Goal: Task Accomplishment & Management: Manage account settings

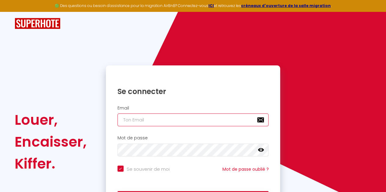
type input "[EMAIL_ADDRESS][DOMAIN_NAME]"
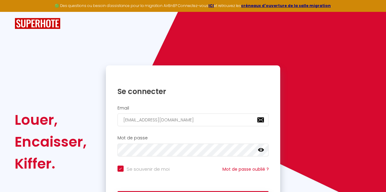
scroll to position [22, 0]
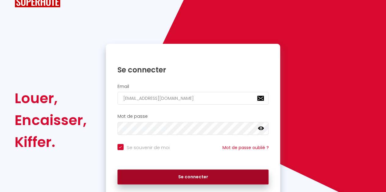
click at [141, 177] on button "Se connecter" at bounding box center [192, 177] width 151 height 15
checkbox input "true"
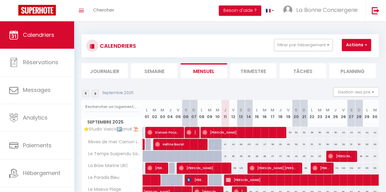
scroll to position [21, 0]
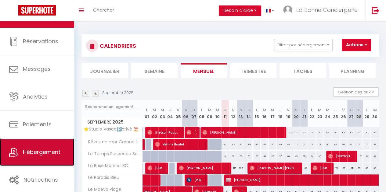
click at [41, 158] on link "Hébergement" at bounding box center [37, 152] width 74 height 27
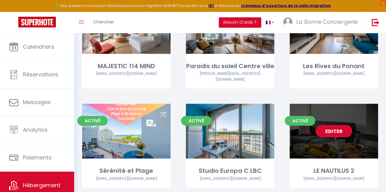
scroll to position [2178, 0]
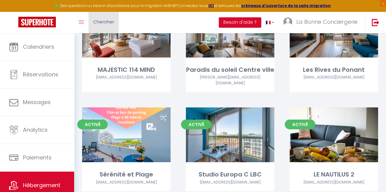
click at [105, 28] on link "Chercher" at bounding box center [103, 22] width 30 height 21
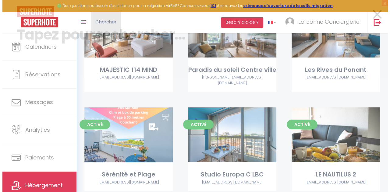
scroll to position [2177, 0]
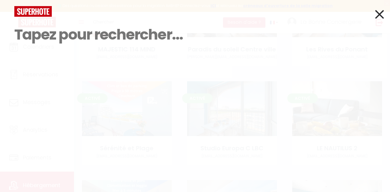
drag, startPoint x: 105, startPoint y: 28, endPoint x: 106, endPoint y: 33, distance: 4.7
click at [106, 33] on input at bounding box center [194, 35] width 361 height 36
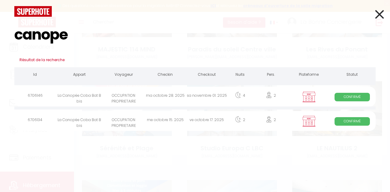
type input "canope"
click at [378, 18] on icon at bounding box center [379, 14] width 9 height 15
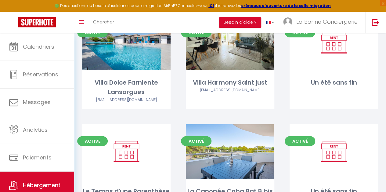
scroll to position [3107, 0]
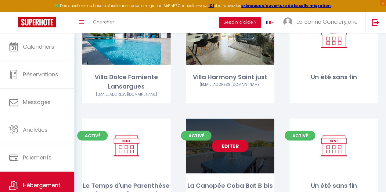
click at [229, 140] on link "Editer" at bounding box center [230, 146] width 37 height 12
click at [221, 140] on link "Editer" at bounding box center [230, 146] width 37 height 12
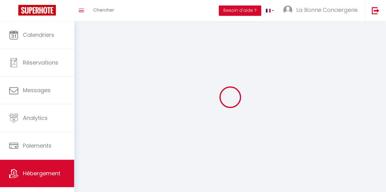
select select
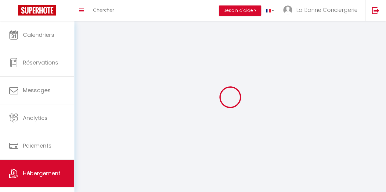
select select
checkbox input "false"
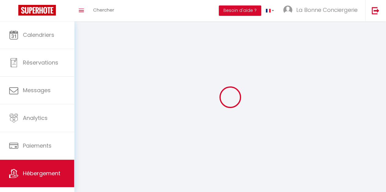
select select "28"
select select
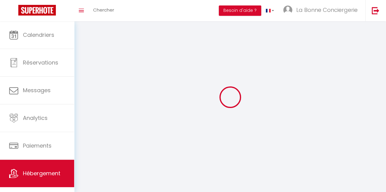
select select
checkbox input "false"
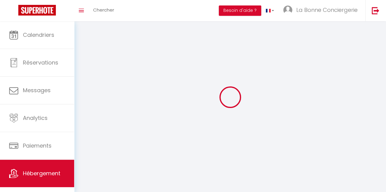
checkbox input "false"
select select
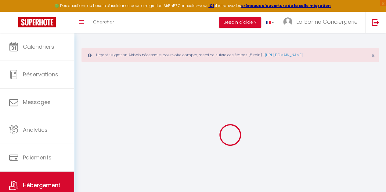
select select
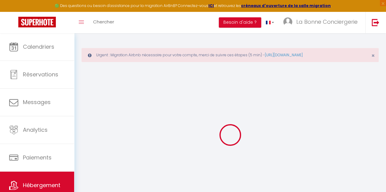
select select
checkbox input "false"
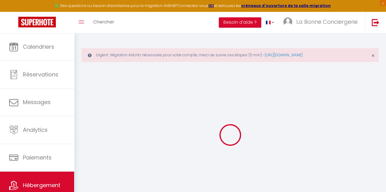
select select
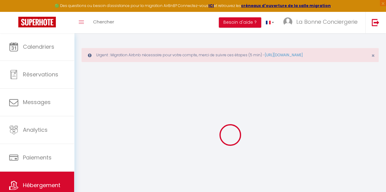
select select
checkbox input "false"
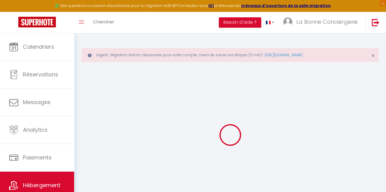
checkbox input "false"
select select
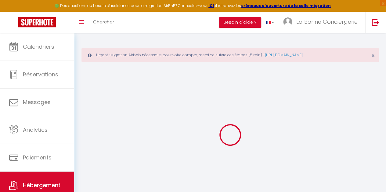
select select
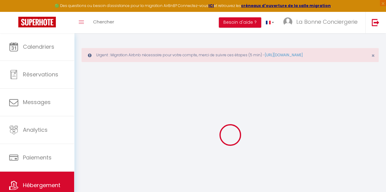
checkbox input "false"
select select
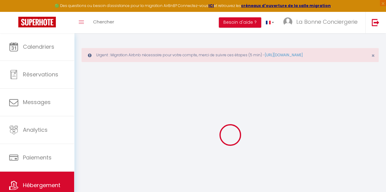
select select
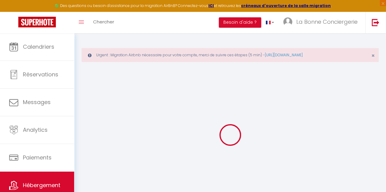
select select
checkbox input "false"
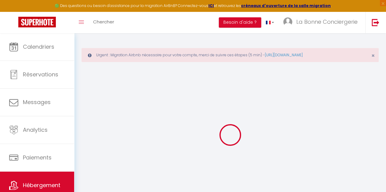
checkbox input "false"
select select
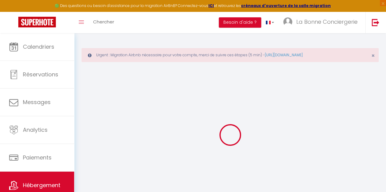
select select
checkbox input "false"
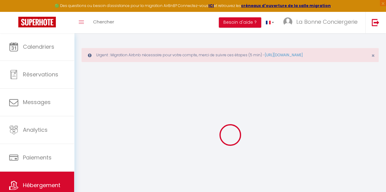
checkbox input "false"
select select
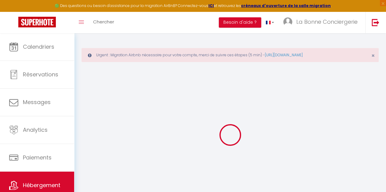
type input "La Canopée Coba Bat B bis"
type input "[PERSON_NAME]"
type input "Bessière"
type input "[STREET_ADDRESS]"
type input "12450"
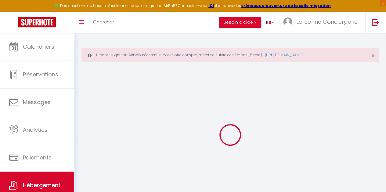
type input "Luc-La-Primaube"
select select "4"
select select "2"
type input "90"
type input "89"
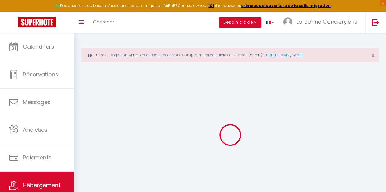
type input "5"
type input "4.8"
type input "200"
select select
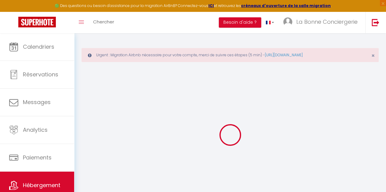
select select
type input "[STREET_ADDRESS] de tassigny"
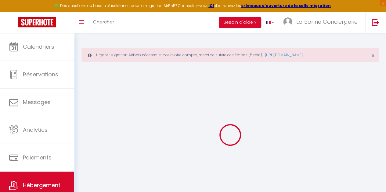
type input "34280"
type input "La Grande Motte"
type input "[PERSON_NAME][EMAIL_ADDRESS][DOMAIN_NAME]"
select select "15970"
checkbox input "true"
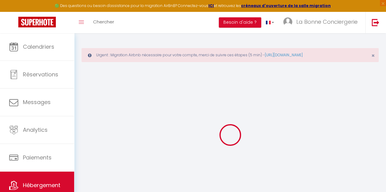
checkbox input "true"
checkbox input "false"
radio input "true"
type input "24"
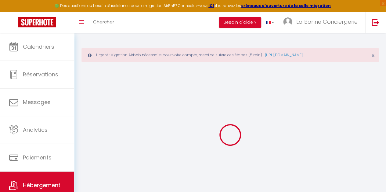
type input "89"
type input "0"
select select "26021"
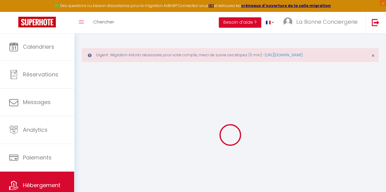
select select
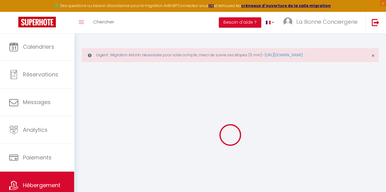
select select
checkbox input "true"
checkbox input "false"
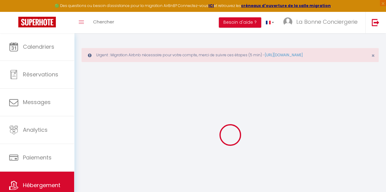
select select
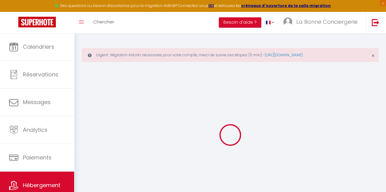
select select
checkbox input "true"
checkbox input "false"
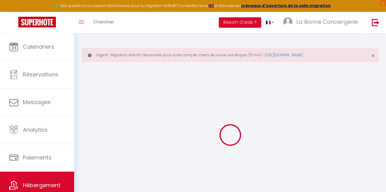
checkbox input "true"
checkbox input "false"
select select "16:00"
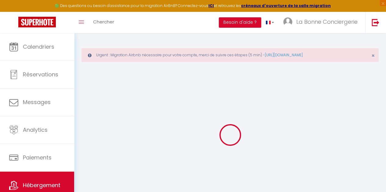
select select "19:00"
select select "10:00"
select select "30"
select select "20:00"
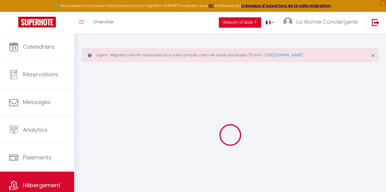
checkbox input "true"
checkbox input "false"
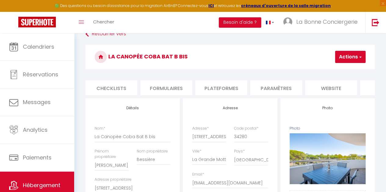
scroll to position [0, 232]
click at [316, 82] on li "website" at bounding box center [319, 87] width 52 height 15
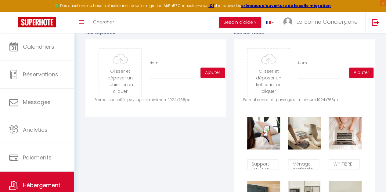
scroll to position [308, 0]
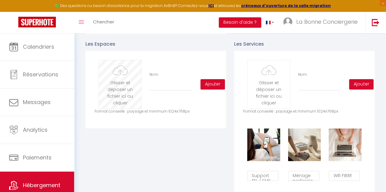
click at [117, 98] on input "file" at bounding box center [120, 84] width 42 height 48
type input "C:\fakepath\LBC_CANOPEE_LGM_03-09-2025_27.jpg"
checkbox input "false"
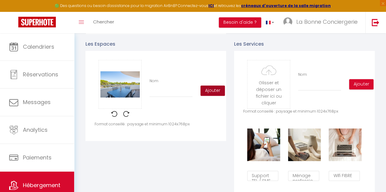
click at [205, 96] on button "Ajouter" at bounding box center [212, 91] width 24 height 10
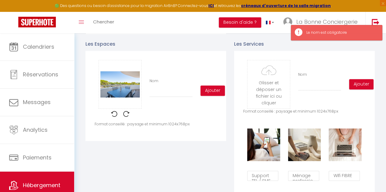
click at [157, 84] on label "Nom" at bounding box center [153, 81] width 9 height 6
click at [157, 86] on input "Nom" at bounding box center [170, 91] width 43 height 11
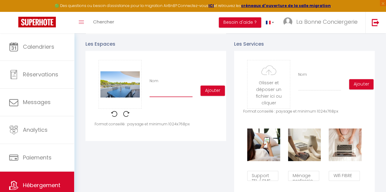
type input "T"
checkbox input "false"
type input "Te"
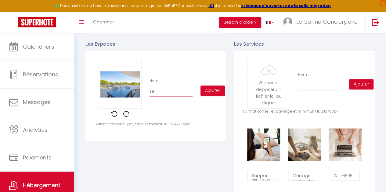
checkbox input "false"
type input "Ter"
checkbox input "false"
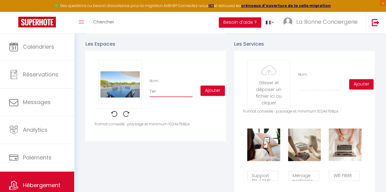
checkbox input "false"
type input "Terr"
checkbox input "false"
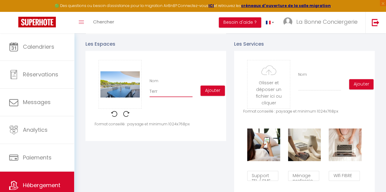
checkbox input "false"
type input "Terra"
checkbox input "false"
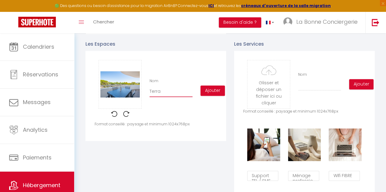
type input "Terras"
checkbox input "false"
type input "Terrass"
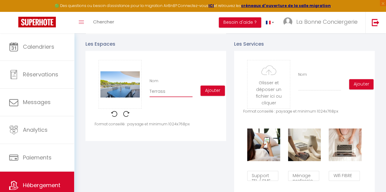
checkbox input "false"
type input "Terrasse"
checkbox input "false"
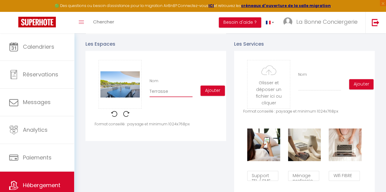
checkbox input "false"
type input "Terrasse"
checkbox input "false"
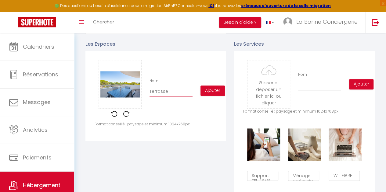
checkbox input "false"
type input "Terrasse d"
checkbox input "false"
click at [206, 96] on button "Ajouter" at bounding box center [212, 91] width 24 height 10
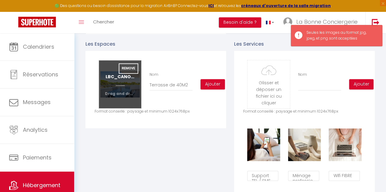
click at [119, 95] on input "file" at bounding box center [120, 84] width 42 height 48
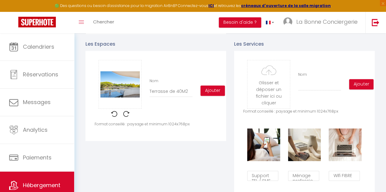
click at [126, 117] on img at bounding box center [126, 114] width 6 height 6
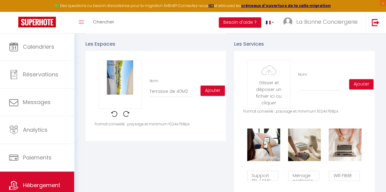
click at [114, 117] on img at bounding box center [114, 114] width 6 height 6
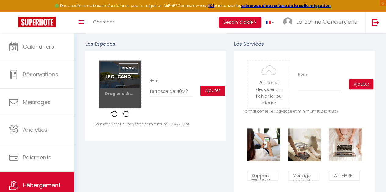
click at [121, 102] on input "file" at bounding box center [120, 84] width 42 height 48
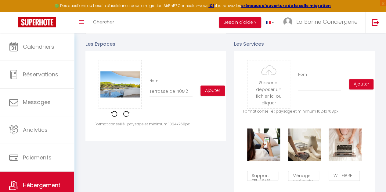
scroll to position [0, 232]
type input "C:\fakepath\LBC_CANOPEE_LGM_03-09-2025_27.jpg"
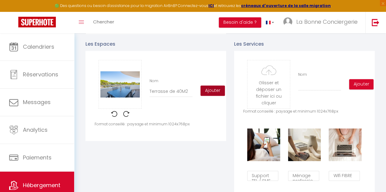
click at [207, 94] on button "Ajouter" at bounding box center [212, 91] width 24 height 10
checkbox input "false"
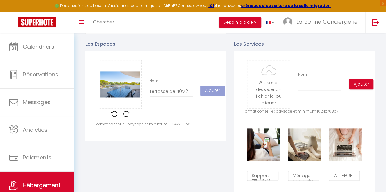
checkbox input "false"
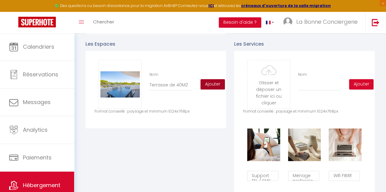
click at [214, 88] on button "Ajouter" at bounding box center [212, 84] width 24 height 10
checkbox input "false"
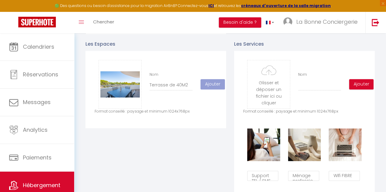
checkbox input "false"
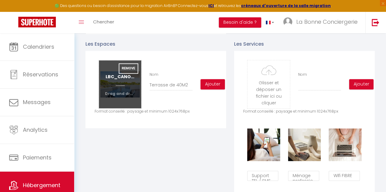
click at [127, 80] on input "file" at bounding box center [120, 84] width 42 height 48
drag, startPoint x: 122, startPoint y: 94, endPoint x: 115, endPoint y: 92, distance: 7.4
click at [115, 92] on input "file" at bounding box center [120, 84] width 42 height 48
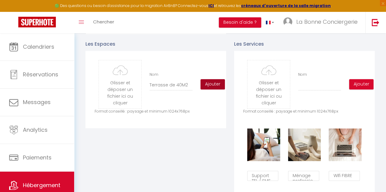
click at [210, 89] on button "Ajouter" at bounding box center [212, 84] width 24 height 10
checkbox input "false"
click at [131, 92] on input "file" at bounding box center [120, 84] width 42 height 48
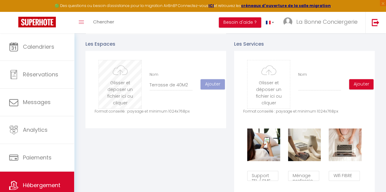
checkbox input "false"
type input "C:\fakepath\LBC_CANOPEE_LGM_03-09-2025_37.jpg"
checkbox input "false"
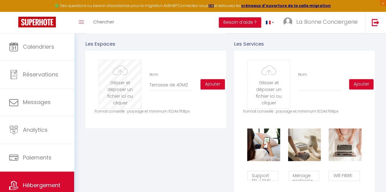
checkbox input "false"
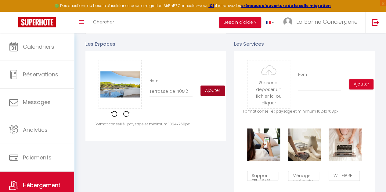
click at [207, 95] on button "Ajouter" at bounding box center [212, 91] width 24 height 10
checkbox input "false"
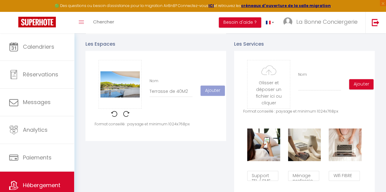
checkbox input "false"
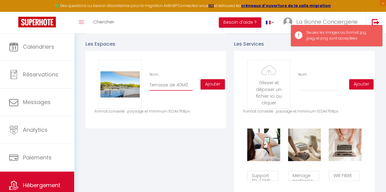
click at [179, 88] on input "Terrasse de 40M2" at bounding box center [170, 85] width 43 height 11
click at [180, 88] on input "Terrasse de 40M2" at bounding box center [170, 85] width 43 height 11
type input "Terrasse de 40 M2"
checkbox input "false"
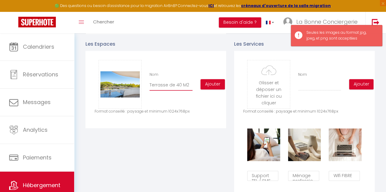
checkbox input "false"
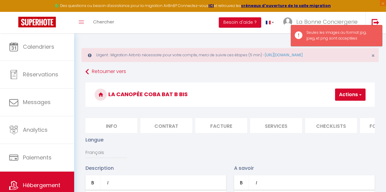
type input "Terrasse de 40 M2"
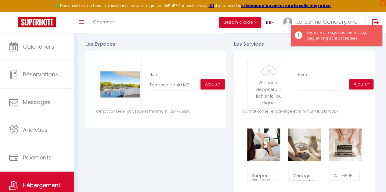
scroll to position [0, 232]
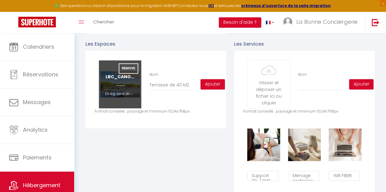
drag, startPoint x: 114, startPoint y: 95, endPoint x: 118, endPoint y: 95, distance: 4.0
click at [118, 95] on input "file" at bounding box center [120, 84] width 42 height 48
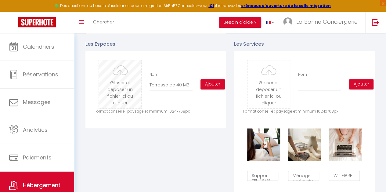
click at [108, 88] on input "file" at bounding box center [120, 84] width 42 height 48
type input "C:\fakepath\LBC_CANOPEE_LGM_03-09-2025_27.jpg"
checkbox input "false"
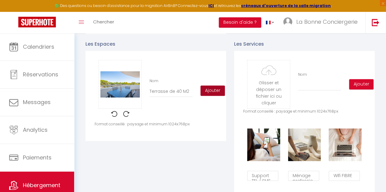
click at [208, 94] on button "Ajouter" at bounding box center [212, 91] width 24 height 10
checkbox input "false"
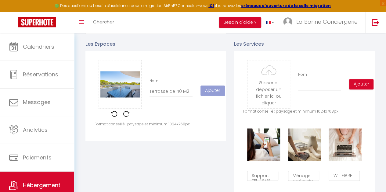
checkbox input "false"
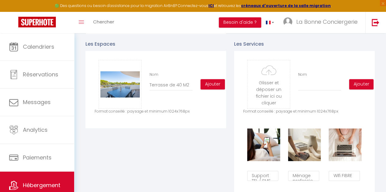
scroll to position [0, 232]
click at [214, 86] on button "Ajouter" at bounding box center [212, 84] width 24 height 10
checkbox input "false"
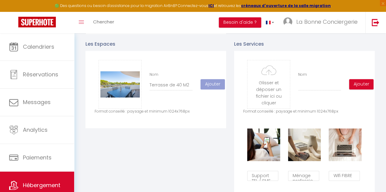
checkbox input "false"
click at [217, 86] on button "Ajouter" at bounding box center [212, 84] width 24 height 10
checkbox input "false"
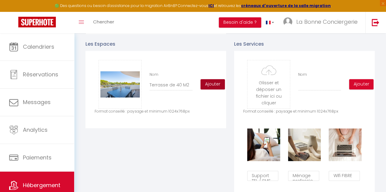
checkbox input "false"
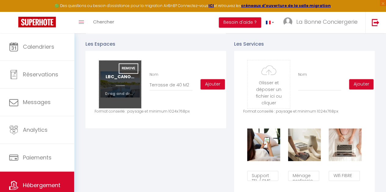
click at [129, 89] on input "file" at bounding box center [120, 84] width 42 height 48
type input "C:\fakepath\LBC_CANOPEE_LGM_03-09-2025_25.jpg"
checkbox input "false"
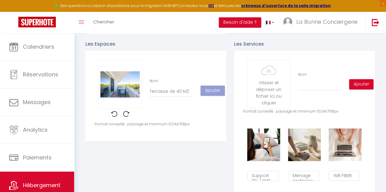
scroll to position [0, 232]
checkbox input "false"
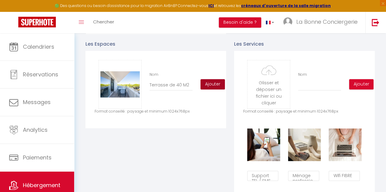
click at [208, 85] on button "Ajouter" at bounding box center [212, 84] width 24 height 10
checkbox input "false"
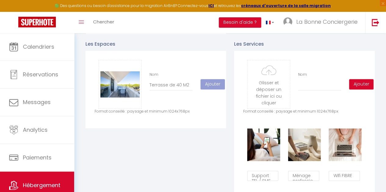
checkbox input "false"
click at [207, 90] on button "Ajouter" at bounding box center [212, 84] width 24 height 10
checkbox input "false"
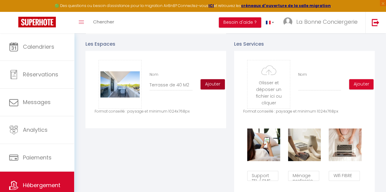
checkbox input "false"
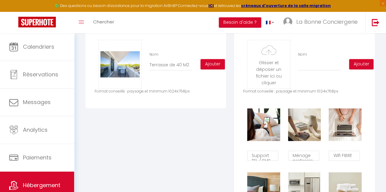
scroll to position [330, 0]
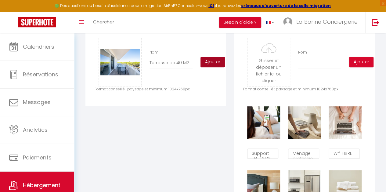
click at [210, 64] on button "Ajouter" at bounding box center [212, 62] width 24 height 10
checkbox input "false"
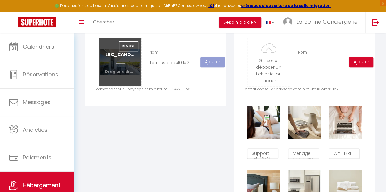
click at [113, 68] on input "file" at bounding box center [120, 62] width 42 height 48
checkbox input "false"
type input "C:\fakepath\LBC_CANOPEE_LGM_03-09-2025_27.jpg"
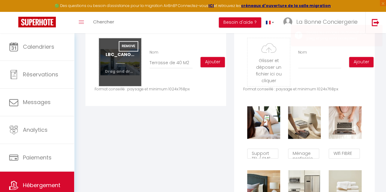
checkbox input "false"
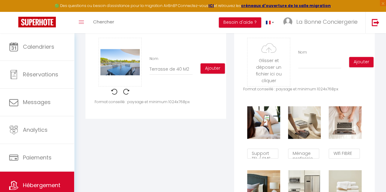
scroll to position [0, 232]
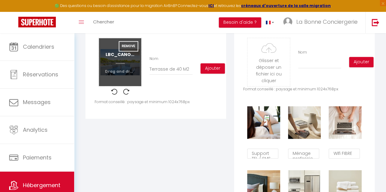
click at [119, 65] on input "file" at bounding box center [120, 62] width 42 height 48
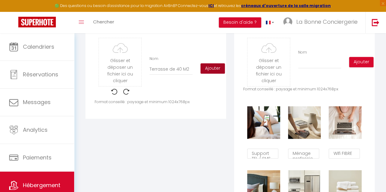
click at [217, 73] on button "Ajouter" at bounding box center [212, 68] width 24 height 10
checkbox input "false"
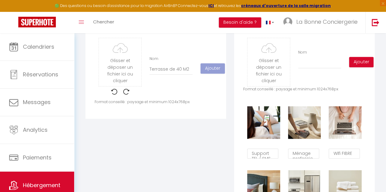
checkbox input "false"
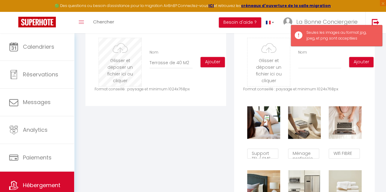
click at [123, 67] on input "file" at bounding box center [120, 62] width 42 height 48
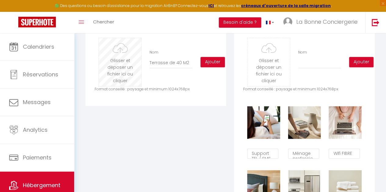
type input "C:\fakepath\LBC_CANOPEE_LGM_03-09-2025_27.jpg"
checkbox input "false"
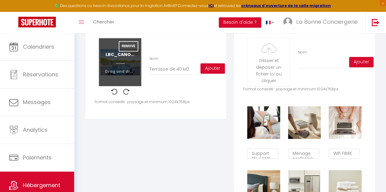
click at [115, 70] on input "file" at bounding box center [120, 62] width 42 height 48
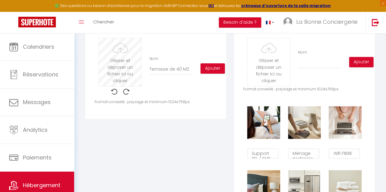
scroll to position [0, 232]
click at [121, 75] on input "file" at bounding box center [120, 62] width 42 height 48
type input "C:\fakepath\LBC_CANOPEE_LGM_03-09-2025_27.jpg"
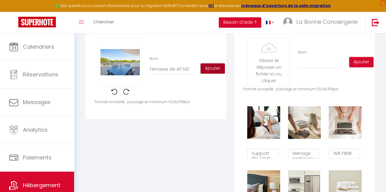
click at [213, 73] on button "Ajouter" at bounding box center [212, 68] width 24 height 10
checkbox input "false"
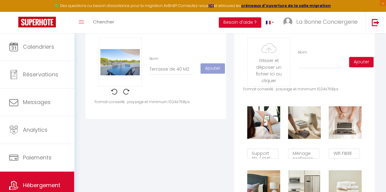
checkbox input "false"
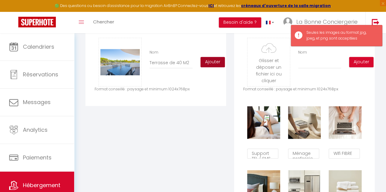
click at [204, 65] on button "Ajouter" at bounding box center [212, 62] width 24 height 10
checkbox input "false"
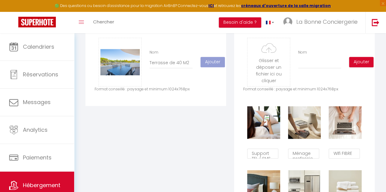
checkbox input "false"
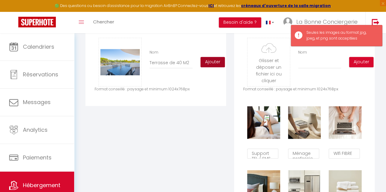
click at [205, 66] on button "Ajouter" at bounding box center [212, 62] width 24 height 10
checkbox input "false"
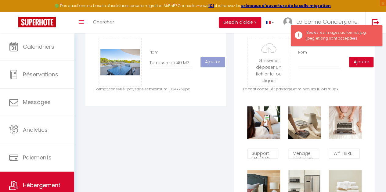
checkbox input "false"
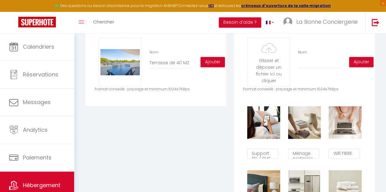
click at [160, 92] on p "Format conseillé : paysage et minimum 1024x768px" at bounding box center [155, 90] width 122 height 6
click at [208, 87] on div "Glisser et déposer un fichier ici ou cliquer Ooops, something wrong happened. R…" at bounding box center [155, 62] width 122 height 49
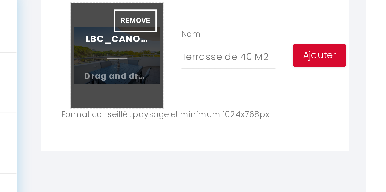
scroll to position [330, 0]
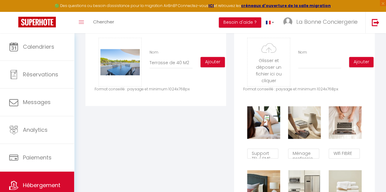
drag, startPoint x: 123, startPoint y: 66, endPoint x: 164, endPoint y: 76, distance: 41.8
click at [164, 76] on div "Glisser et déposer un fichier ici ou cliquer Ooops, something wrong happened. R…" at bounding box center [155, 62] width 122 height 49
click at [217, 65] on button "Ajouter" at bounding box center [212, 62] width 24 height 10
checkbox input "false"
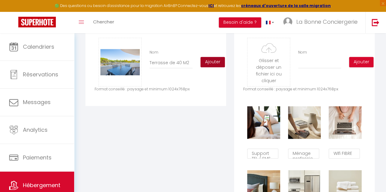
checkbox input "false"
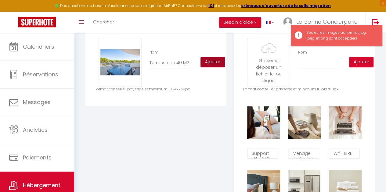
click at [216, 64] on button "Ajouter" at bounding box center [212, 62] width 24 height 10
checkbox input "false"
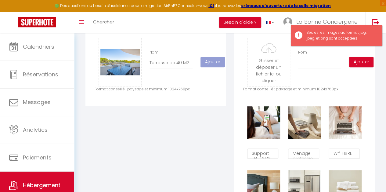
checkbox input "false"
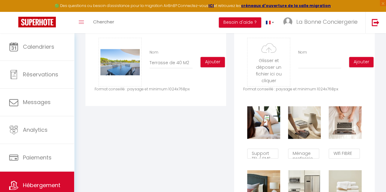
type input "C:\fakepath\LBC_CANOPEE_LGM_03-09-2025_12.png"
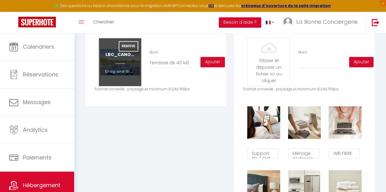
checkbox input "false"
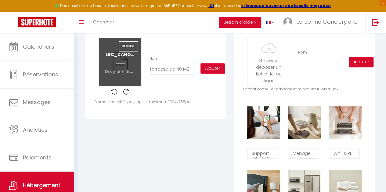
click at [116, 74] on input "file" at bounding box center [120, 62] width 42 height 48
click at [116, 73] on input "file" at bounding box center [120, 62] width 42 height 48
type input "C:\fakepath\LBC_CANOPEE_LGM_03-09-2025_27.jpg"
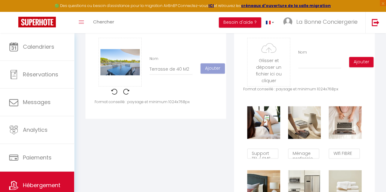
checkbox input "false"
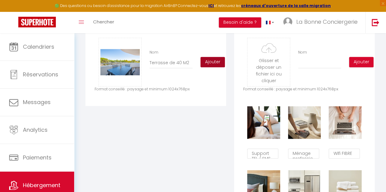
click at [209, 67] on button "Ajouter" at bounding box center [212, 62] width 24 height 10
checkbox input "false"
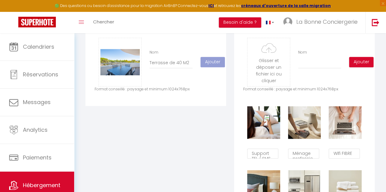
checkbox input "false"
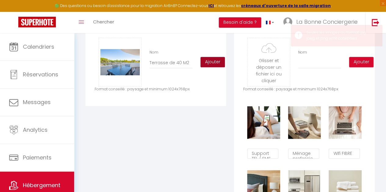
click at [209, 67] on button "Ajouter" at bounding box center [212, 62] width 24 height 10
checkbox input "false"
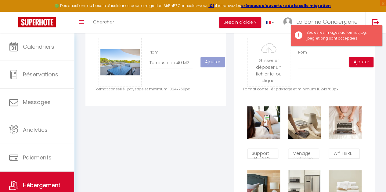
checkbox input "false"
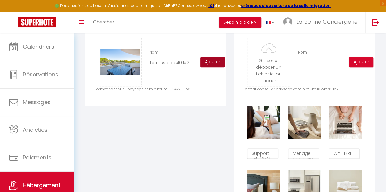
click at [209, 67] on button "Ajouter" at bounding box center [212, 62] width 24 height 10
checkbox input "false"
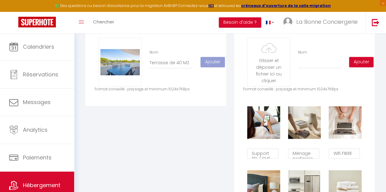
checkbox input "false"
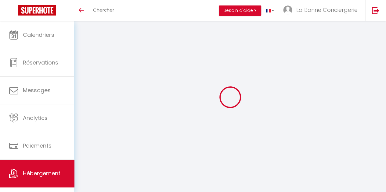
type input "Les dates sélectionnées sont indisponibles."
type textarea "Malheureusement les dates sélectionnées sont indisponibles. Nous vous invitons …"
type input "43.5616"
type input "4.072"
checkbox input "false"
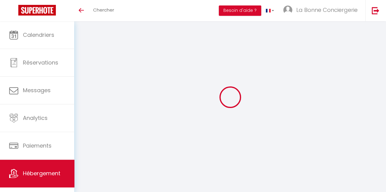
checkbox input "false"
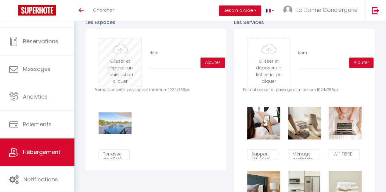
click at [121, 76] on input "file" at bounding box center [120, 63] width 42 height 48
type input "C:\fakepath\LBC_CANOPEE_LGM_03-09-2025_1.jpg"
checkbox input "false"
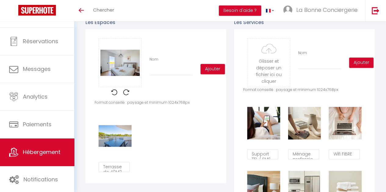
click at [211, 80] on div "Glisser et déposer un fichier ici ou cliquer Ooops, something wrong happened. R…" at bounding box center [155, 69] width 122 height 62
click at [181, 70] on input "Nom" at bounding box center [170, 70] width 43 height 11
type input "d"
checkbox input "false"
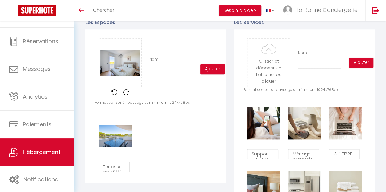
checkbox input "false"
type input "dv"
checkbox input "false"
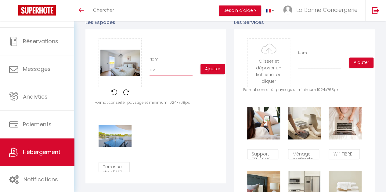
type input "dvd"
checkbox input "false"
type input "dvdq"
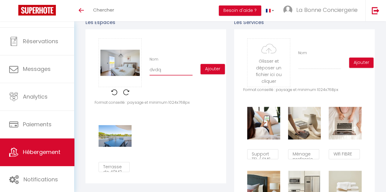
checkbox input "false"
type input "dvdqg"
checkbox input "false"
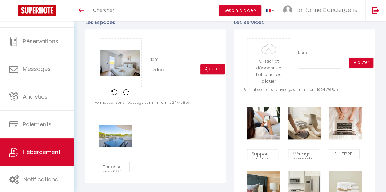
checkbox input "false"
type input "dvdqgqd"
checkbox input "false"
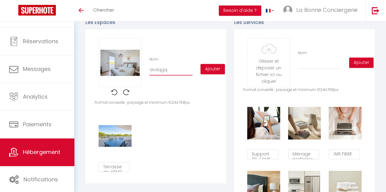
checkbox input "false"
type input "dvdqgqd"
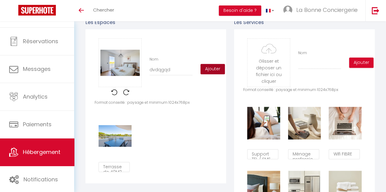
click at [208, 74] on button "Ajouter" at bounding box center [212, 69] width 24 height 10
checkbox input "false"
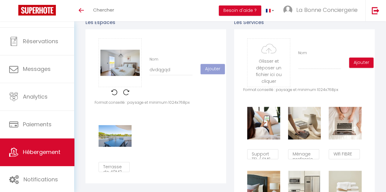
checkbox input "false"
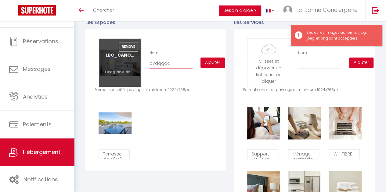
drag, startPoint x: 174, startPoint y: 69, endPoint x: 101, endPoint y: 68, distance: 73.1
click at [101, 68] on div "Glisser et déposer un fichier ici ou cliquer Ooops, something wrong happened. R…" at bounding box center [155, 62] width 122 height 49
checkbox input "false"
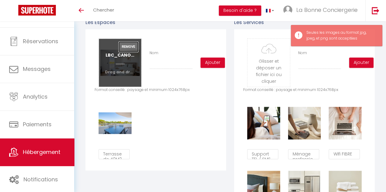
click at [119, 48] on button "Remove" at bounding box center [129, 47] width 20 height 10
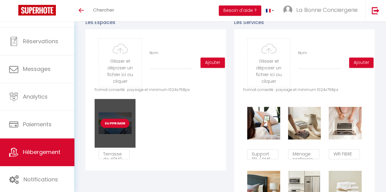
click at [119, 145] on div "Supprimer" at bounding box center [114, 123] width 41 height 49
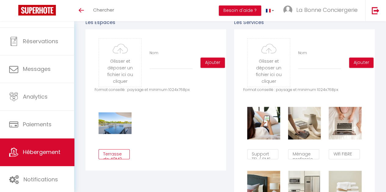
click at [112, 160] on textarea "Terrasse de 40M2" at bounding box center [113, 154] width 31 height 10
click at [145, 151] on div "Supprimer Terrasse de 40M2" at bounding box center [155, 131] width 122 height 64
click at [115, 69] on input "file" at bounding box center [120, 63] width 42 height 48
type input "C:\fakepath\LBC_CANOPEE_LGM_03-09-2025_25.jpg"
checkbox input "false"
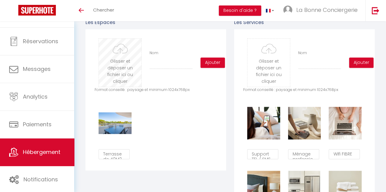
checkbox input "false"
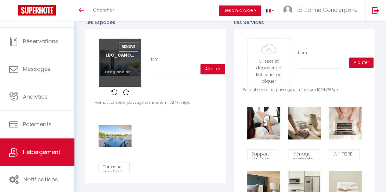
click at [120, 71] on input "file" at bounding box center [120, 63] width 42 height 48
type input "C:\fakepath\LBC_CANOPEE_LGM_03-09-2025_1.jpg"
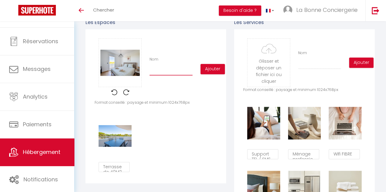
click at [158, 73] on input "Nom" at bounding box center [170, 70] width 43 height 11
checkbox input "false"
type input "b"
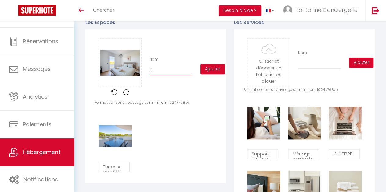
checkbox input "false"
type input "bb"
checkbox input "false"
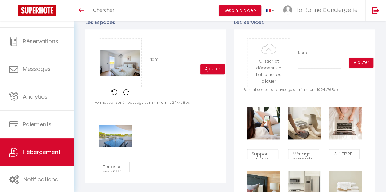
checkbox input "false"
type input "bb"
checkbox input "false"
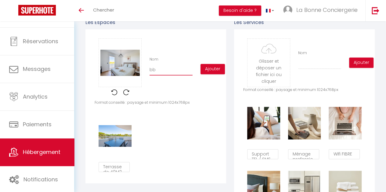
checkbox input "false"
type input "bb b"
checkbox input "false"
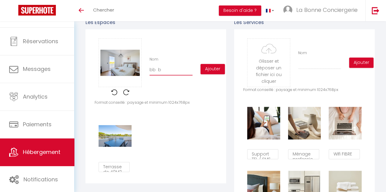
type input "bb bb"
checkbox input "false"
type input "bb bb"
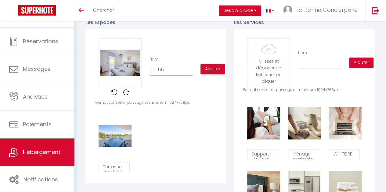
checkbox input "false"
type input "bb bb kh"
checkbox input "false"
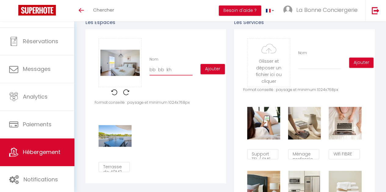
checkbox input "false"
type input "bb bb kh"
checkbox input "false"
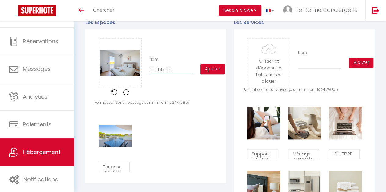
checkbox input "false"
type input "bb bb kh k"
checkbox input "false"
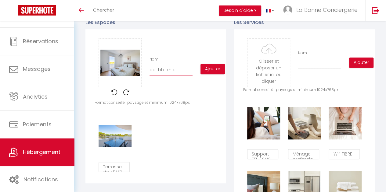
type input "bb bb kh k k"
checkbox input "false"
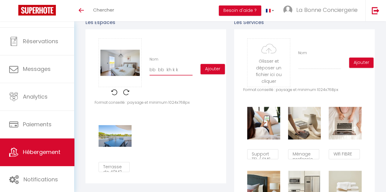
checkbox input "false"
type input "bb bb kh k k"
click at [203, 72] on button "Ajouter" at bounding box center [212, 69] width 24 height 10
checkbox input "false"
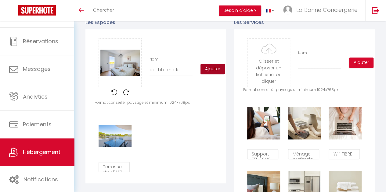
checkbox input "false"
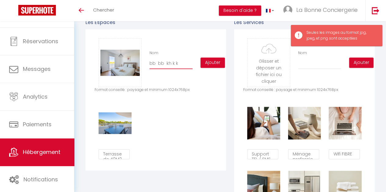
drag, startPoint x: 188, startPoint y: 68, endPoint x: 93, endPoint y: 78, distance: 96.2
click at [93, 78] on div "Glisser et déposer un fichier ici ou cliquer Ooops, something wrong happened. R…" at bounding box center [155, 99] width 141 height 141
checkbox input "false"
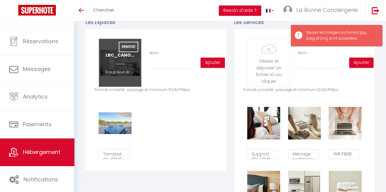
click at [127, 70] on input "file" at bounding box center [120, 63] width 42 height 48
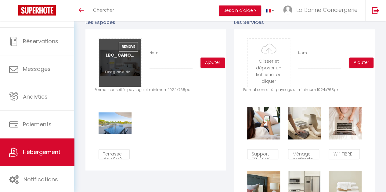
type input "C:\fakepath\LBC_CANOPEE_LGM_03-09-2025_35.jpg"
checkbox input "false"
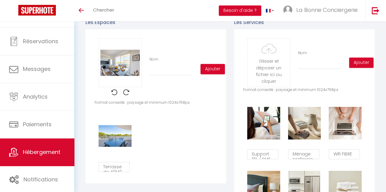
type input "m"
checkbox input "false"
type input "ma"
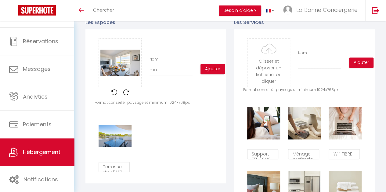
checkbox input "false"
type input "mai"
checkbox input "false"
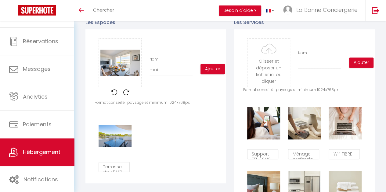
checkbox input "false"
type input "mais"
checkbox input "false"
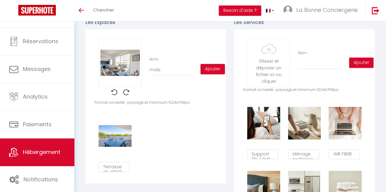
checkbox input "false"
type input "maiso"
checkbox input "false"
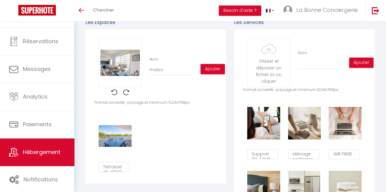
type input "maison"
checkbox input "false"
type input "maison"
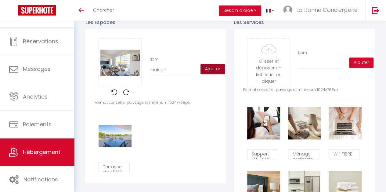
click at [212, 72] on button "Ajouter" at bounding box center [212, 69] width 24 height 10
checkbox input "false"
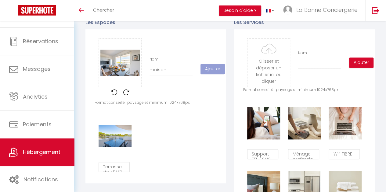
checkbox input "false"
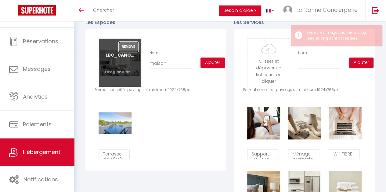
click at [133, 49] on button "Remove" at bounding box center [129, 47] width 20 height 10
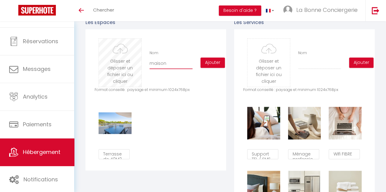
drag, startPoint x: 184, startPoint y: 69, endPoint x: 109, endPoint y: 65, distance: 75.7
click at [109, 65] on div "Glisser et déposer un fichier ici ou cliquer Ooops, something wrong happened. R…" at bounding box center [155, 62] width 122 height 49
checkbox input "false"
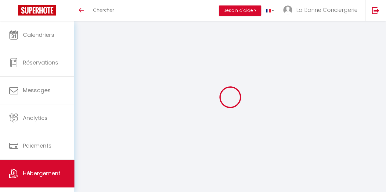
type input "Les dates sélectionnées sont indisponibles."
type textarea "Malheureusement les dates sélectionnées sont indisponibles. Nous vous invitons …"
type input "43.5616"
type input "4.072"
checkbox input "false"
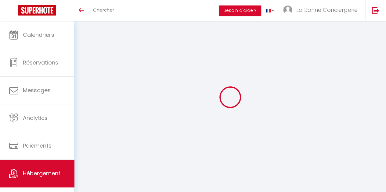
checkbox input "false"
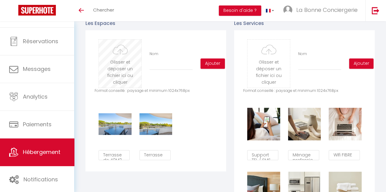
click at [104, 73] on input "file" at bounding box center [120, 64] width 42 height 48
type input "C:\fakepath\LBC_CANOPEE_LGM_03-09-2025_1.jpg"
checkbox input "false"
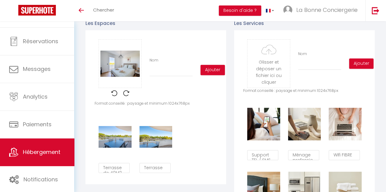
click at [147, 74] on div "Nom" at bounding box center [170, 67] width 51 height 19
click at [149, 75] on input "Nom" at bounding box center [170, 71] width 43 height 11
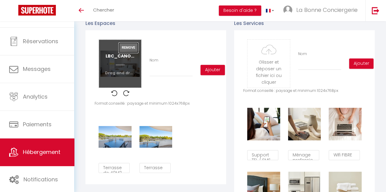
click at [126, 51] on button "Remove" at bounding box center [129, 48] width 20 height 10
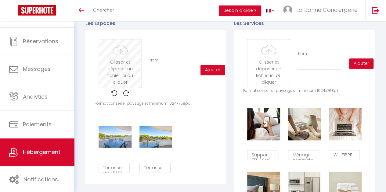
click at [118, 70] on input "file" at bounding box center [120, 64] width 42 height 48
type input "C:\fakepath\LBC_CANOPEE_LGM_03-09-2025_1.jpg"
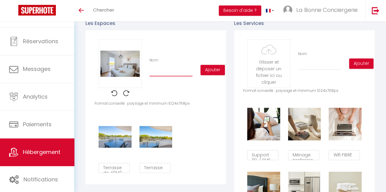
click at [167, 75] on input "Nom" at bounding box center [170, 71] width 43 height 11
type input "C"
checkbox input "false"
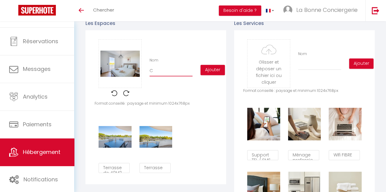
type input "Ch"
checkbox input "false"
type input "Cha"
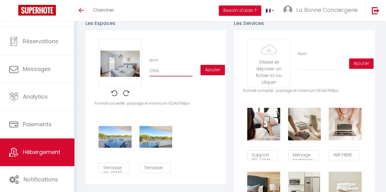
checkbox input "false"
type input "Cham"
checkbox input "false"
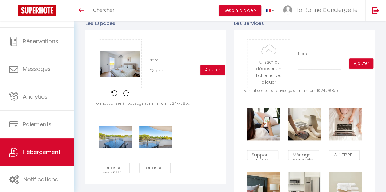
checkbox input "false"
type input "Chamb"
checkbox input "false"
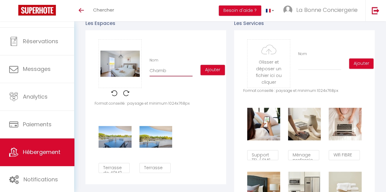
checkbox input "false"
type input "Chambr"
checkbox input "false"
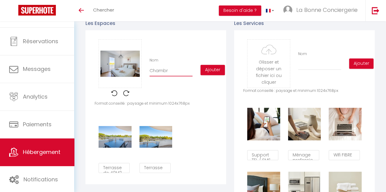
type input "Chambre"
checkbox input "false"
type input "Chambre"
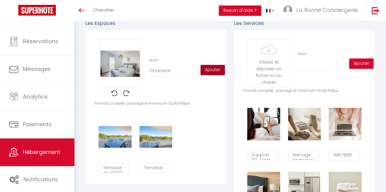
click at [214, 75] on button "Ajouter" at bounding box center [212, 70] width 24 height 10
checkbox input "false"
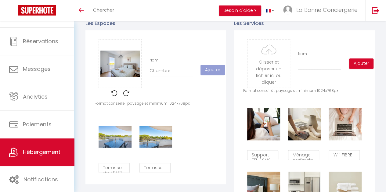
checkbox input "false"
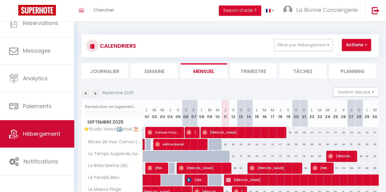
click at [26, 126] on link "Hébergement" at bounding box center [37, 133] width 74 height 27
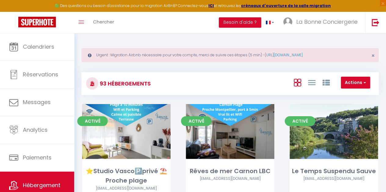
scroll to position [3107, 0]
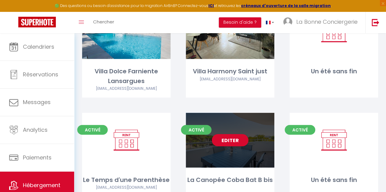
click at [222, 120] on div "Editer" at bounding box center [230, 140] width 88 height 55
select select "3"
select select "2"
select select "1"
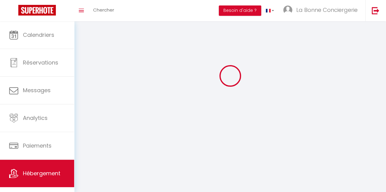
click at [223, 115] on div at bounding box center [229, 75] width 297 height 137
select select
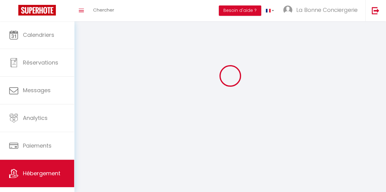
select select
checkbox input "false"
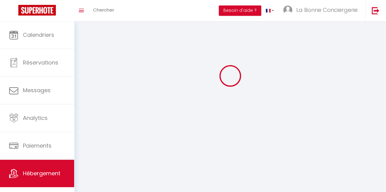
checkbox input "false"
select select
select select "1"
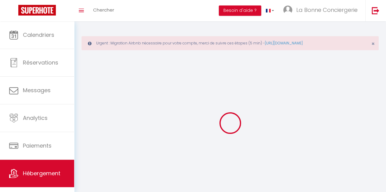
select select
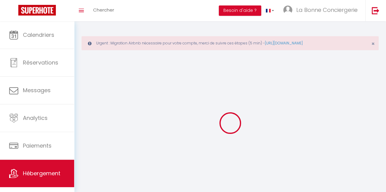
checkbox input "false"
select select
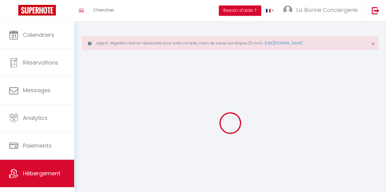
select select
select select "28"
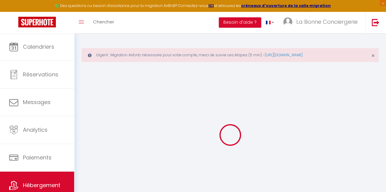
select select
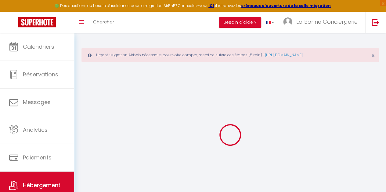
select select
checkbox input "false"
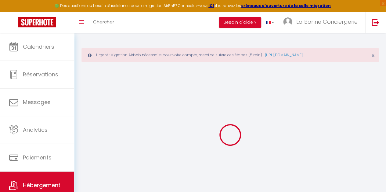
select select
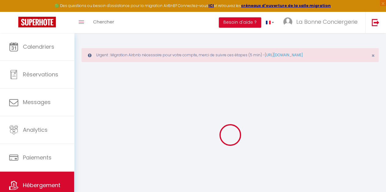
select select
checkbox input "false"
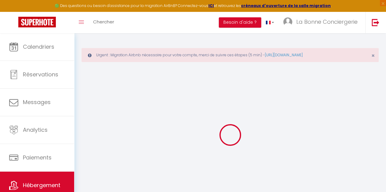
checkbox input "false"
select select
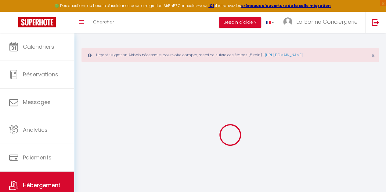
select select
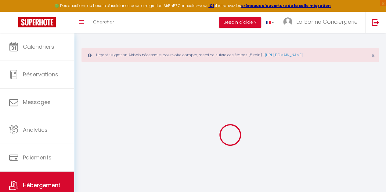
checkbox input "false"
select select
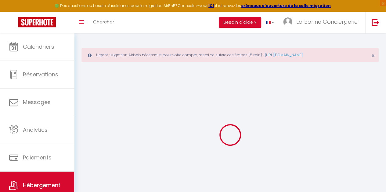
select select
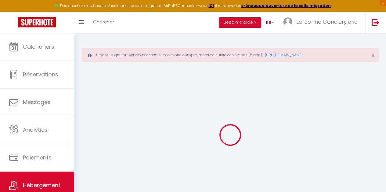
select select
checkbox input "false"
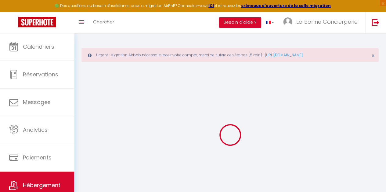
checkbox input "false"
select select
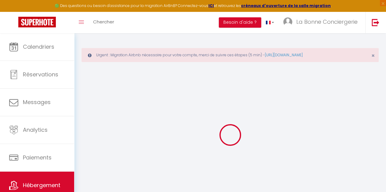
select select
checkbox input "false"
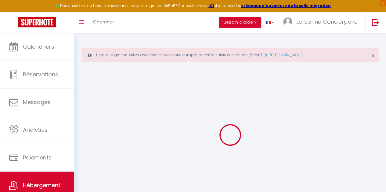
checkbox input "false"
select select
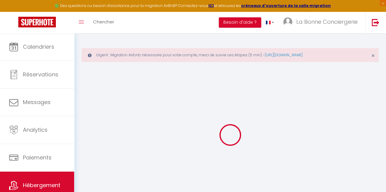
select select
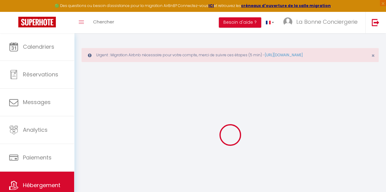
select select
checkbox input "false"
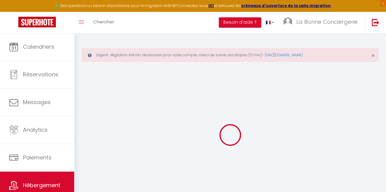
select select
type input "La Canopée Coba Bat B bis"
type input "[PERSON_NAME]"
type input "Bessière"
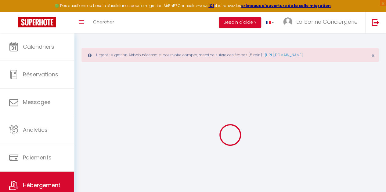
type input "[STREET_ADDRESS]"
type input "12450"
type input "Luc-La-Primaube"
select select "4"
select select "2"
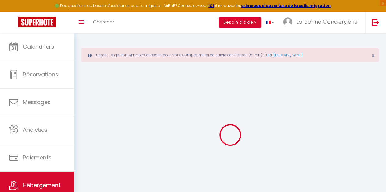
type input "90"
type input "89"
type input "5"
type input "4.8"
type input "200"
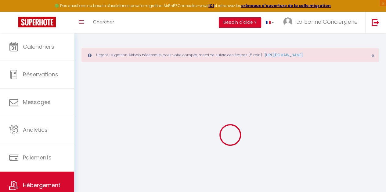
select select
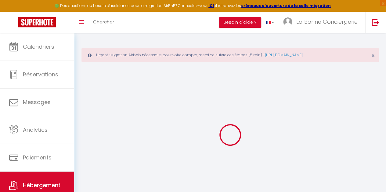
select select
type input "[STREET_ADDRESS] de tassigny"
type input "34280"
type input "La Grande Motte"
type input "[EMAIL_ADDRESS][DOMAIN_NAME]"
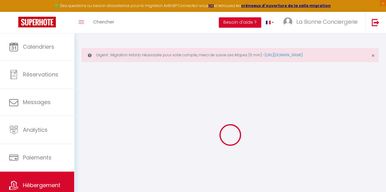
select select "15970"
checkbox input "true"
checkbox input "false"
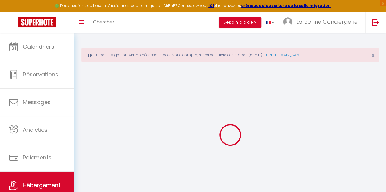
radio input "true"
type input "24"
type input "89"
type input "0"
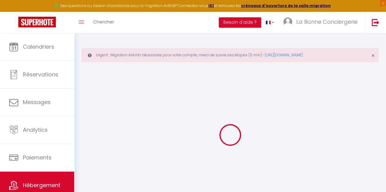
type input "0"
select select
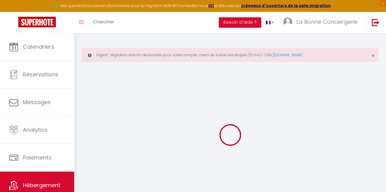
select select
checkbox input "true"
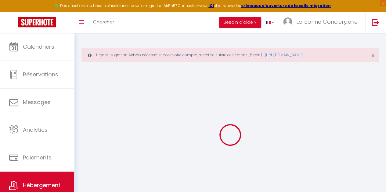
checkbox input "false"
select select "26021"
checkbox input "true"
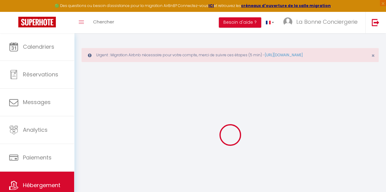
checkbox input "false"
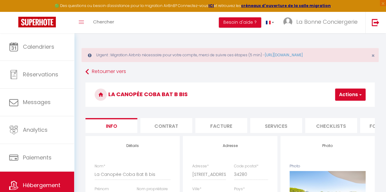
checkbox input "true"
checkbox input "false"
click at [346, 125] on li "website" at bounding box center [343, 125] width 52 height 15
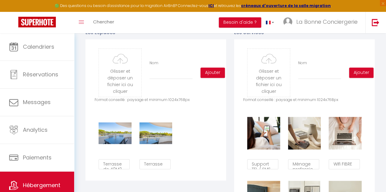
scroll to position [322, 0]
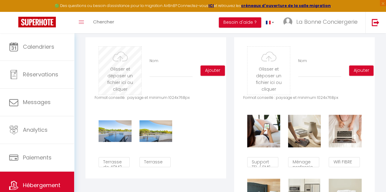
click at [119, 75] on input "file" at bounding box center [120, 71] width 42 height 48
type input "C:\fakepath\LBC_CANOPEE_LGM_03-09-2025_1.jpg"
checkbox input "false"
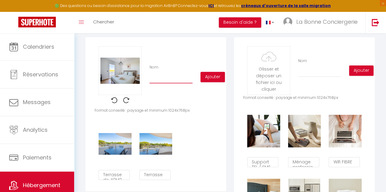
click at [162, 80] on input "Nom" at bounding box center [170, 78] width 43 height 11
type input "C"
checkbox input "false"
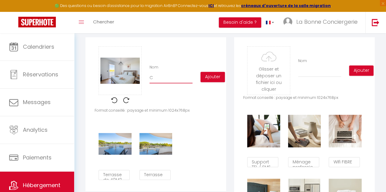
type input "Ch"
checkbox input "false"
type input "Cha"
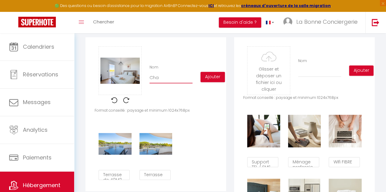
checkbox input "false"
type input "Cham"
checkbox input "false"
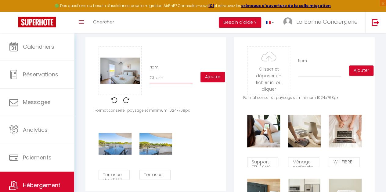
checkbox input "false"
type input "Chamb"
checkbox input "false"
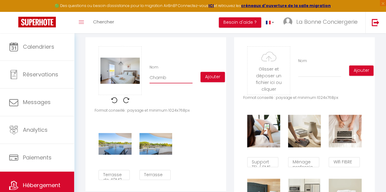
checkbox input "false"
type input "Chambr"
checkbox input "false"
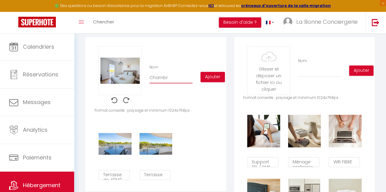
type input "Chambre"
checkbox input "false"
type input "Chambre"
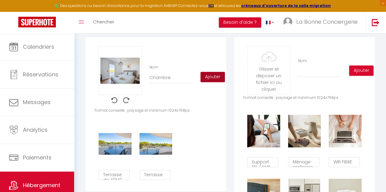
click at [207, 78] on button "Ajouter" at bounding box center [212, 77] width 24 height 10
checkbox input "false"
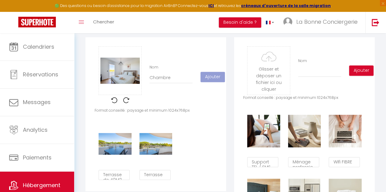
checkbox input "false"
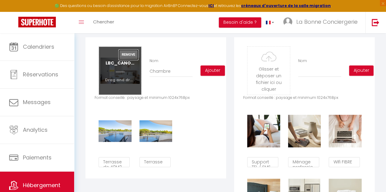
click at [131, 57] on button "Remove" at bounding box center [129, 55] width 20 height 10
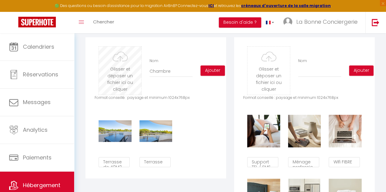
click at [118, 78] on input "file" at bounding box center [120, 71] width 42 height 48
type input "C:\fakepath\._LBC_CANOPEE_LGM_03-09-2025_1.jpg"
checkbox input "false"
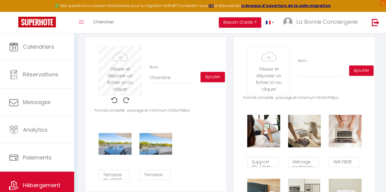
click at [119, 77] on input "file" at bounding box center [120, 71] width 42 height 48
click at [208, 80] on button "Ajouter" at bounding box center [212, 77] width 24 height 10
checkbox input "false"
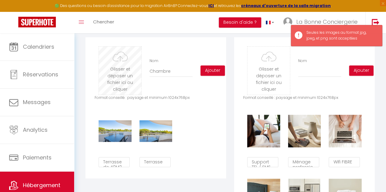
click at [126, 80] on input "file" at bounding box center [120, 71] width 42 height 48
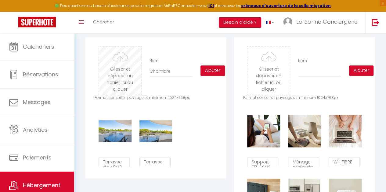
click at [120, 73] on input "file" at bounding box center [120, 71] width 42 height 48
click at [208, 75] on button "Ajouter" at bounding box center [212, 71] width 24 height 10
click at [122, 86] on input "file" at bounding box center [120, 71] width 42 height 48
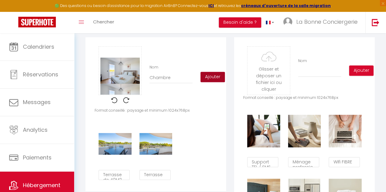
click at [210, 78] on button "Ajouter" at bounding box center [212, 77] width 24 height 10
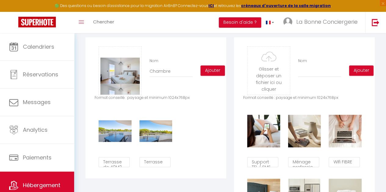
scroll to position [0, 207]
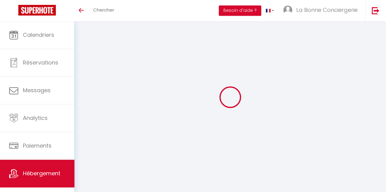
type input "Les dates sélectionnées sont indisponibles."
type textarea "Malheureusement les dates sélectionnées sont indisponibles. Nous vous invitons …"
type input "43.5616"
type input "4.072"
checkbox input "false"
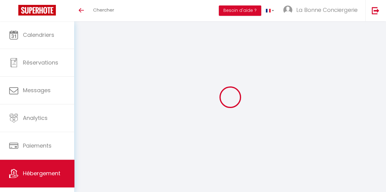
checkbox input "false"
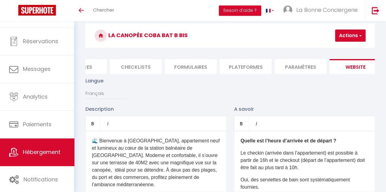
scroll to position [0, 207]
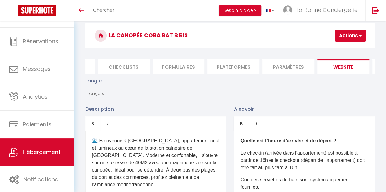
click at [348, 63] on li "website" at bounding box center [343, 66] width 52 height 15
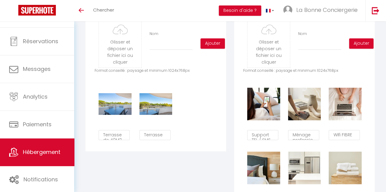
scroll to position [309, 0]
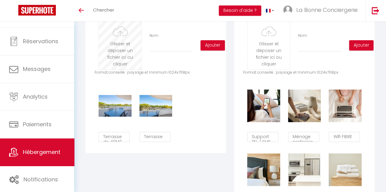
click at [120, 52] on input "file" at bounding box center [120, 45] width 42 height 48
type input "C:\fakepath\LBC_CANOPEE_LGM_03-09-2025_1.jpg"
checkbox input "false"
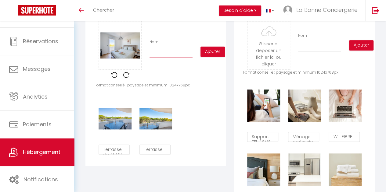
click at [174, 56] on input "Nom" at bounding box center [170, 52] width 43 height 11
type input "c"
checkbox input "false"
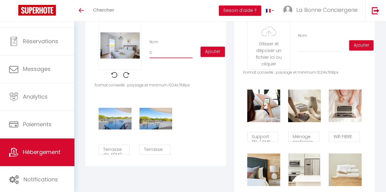
type input "cH"
checkbox input "false"
type input "cHA"
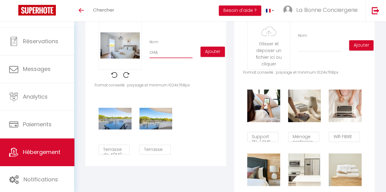
checkbox input "false"
type input "cHAM"
checkbox input "false"
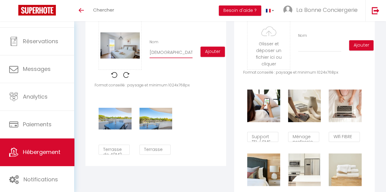
checkbox input "false"
type input "cHAMB"
checkbox input "false"
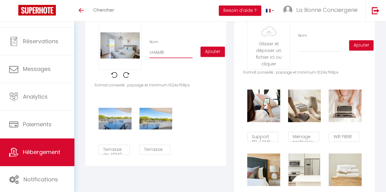
checkbox input "false"
type input "cHAMBR"
checkbox input "false"
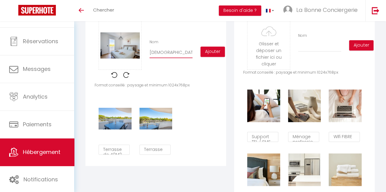
type input "cHAMBRE"
checkbox input "false"
type input "cHAMBR"
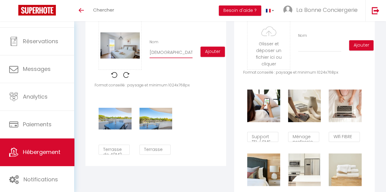
checkbox input "false"
type input "cHAMB"
checkbox input "false"
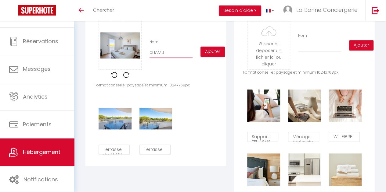
checkbox input "false"
type input "cHAM"
checkbox input "false"
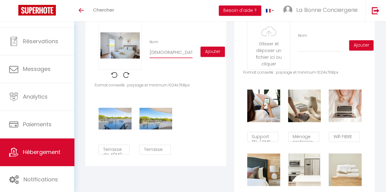
checkbox input "false"
type input "cHA"
checkbox input "false"
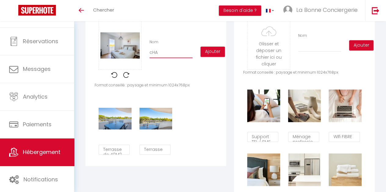
type input "cH"
checkbox input "false"
type input "c"
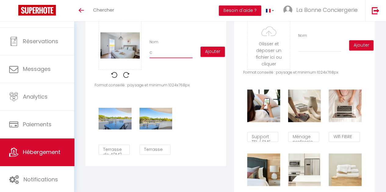
checkbox input "false"
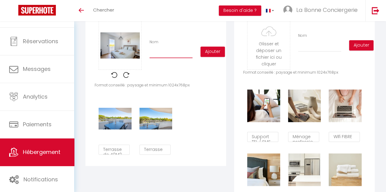
checkbox input "false"
type input "C"
checkbox input "false"
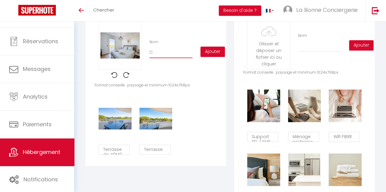
type input "Ch"
checkbox input "false"
type input "Che"
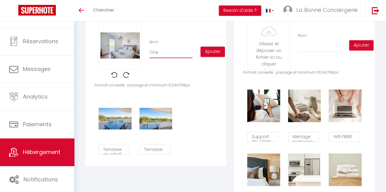
checkbox input "false"
type input "Ch"
checkbox input "false"
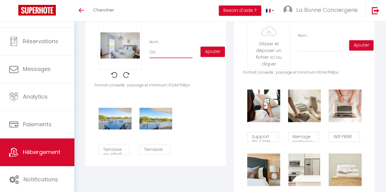
checkbox input "false"
type input "Cha"
checkbox input "false"
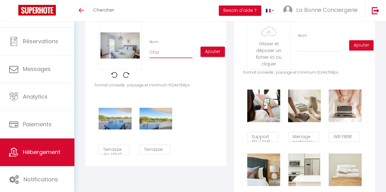
checkbox input "false"
type input "Cham"
checkbox input "false"
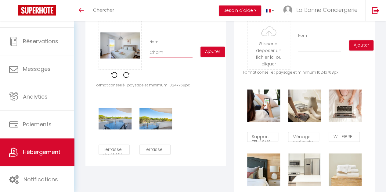
type input "Chamb"
checkbox input "false"
type input "Chambr"
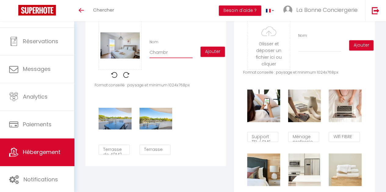
checkbox input "false"
type input "Chambre"
checkbox input "false"
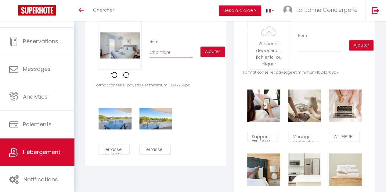
checkbox input "false"
type input "Chambre"
click at [211, 57] on button "Ajouter" at bounding box center [212, 52] width 24 height 10
checkbox input "false"
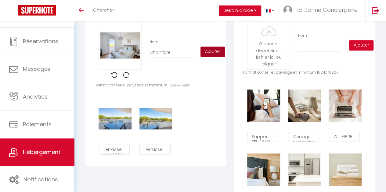
checkbox input "false"
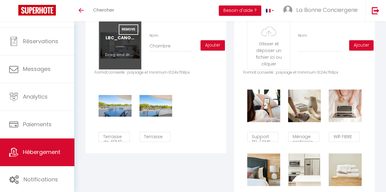
click at [124, 50] on input "file" at bounding box center [120, 45] width 42 height 48
type input "C:\fakepath\LBC_CANOPEE_LGM_03-09-2025_1.jpeg"
checkbox input "false"
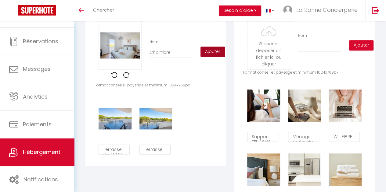
click at [208, 56] on button "Ajouter" at bounding box center [212, 52] width 24 height 10
checkbox input "false"
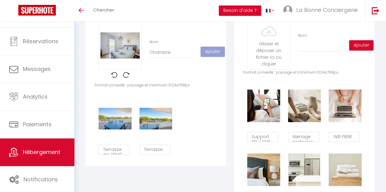
checkbox input "false"
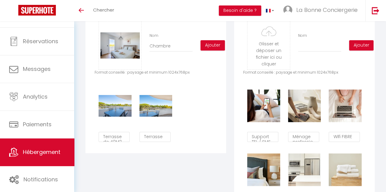
click at [209, 138] on div "Supprimer Terrasse de 40M2 Supprimer Terrasse" at bounding box center [155, 114] width 122 height 64
click at [37, 152] on span "Hébergement" at bounding box center [41, 152] width 37 height 8
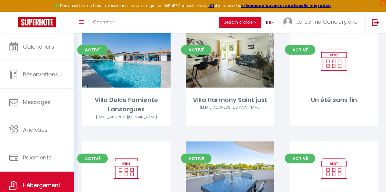
scroll to position [3107, 0]
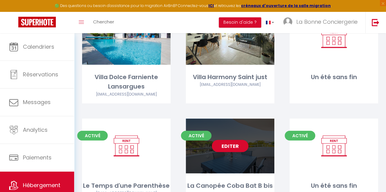
click at [247, 131] on div "Editer" at bounding box center [230, 146] width 88 height 55
select select "3"
select select "2"
select select "1"
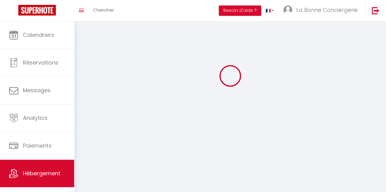
select select
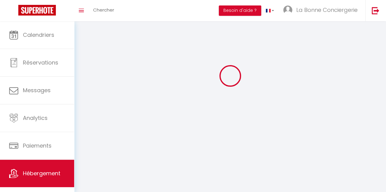
select select
checkbox input "false"
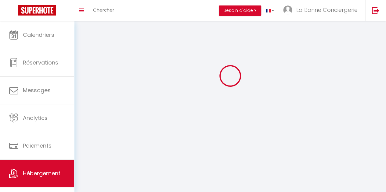
checkbox input "false"
select select
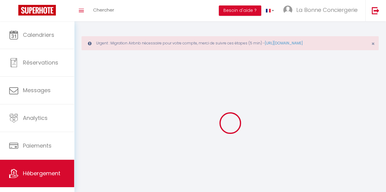
select select
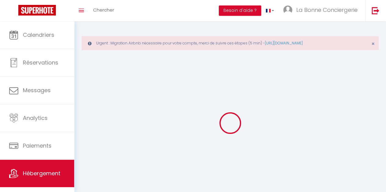
select select
checkbox input "false"
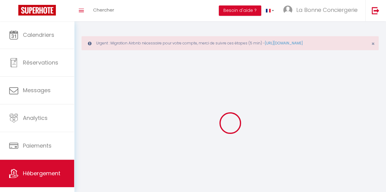
checkbox input "false"
select select
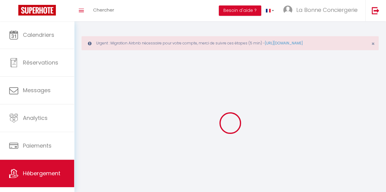
select select
checkbox input "false"
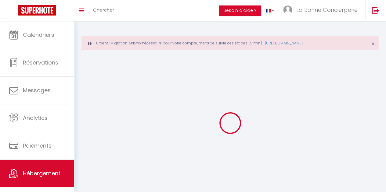
checkbox input "false"
select select
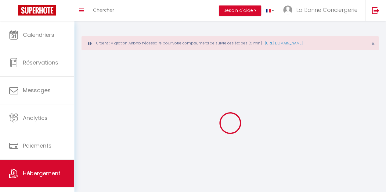
select select
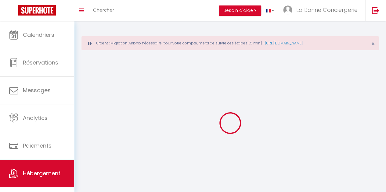
select select
checkbox input "false"
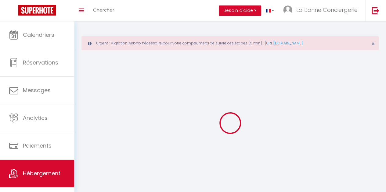
select select
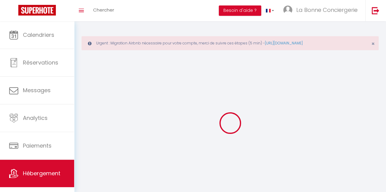
select select
checkbox input "false"
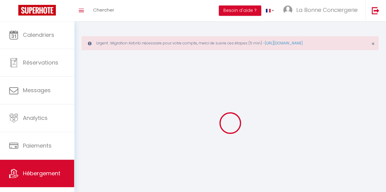
checkbox input "false"
select select
select select "1"
select select
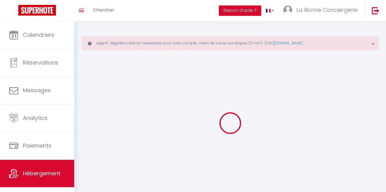
select select "28"
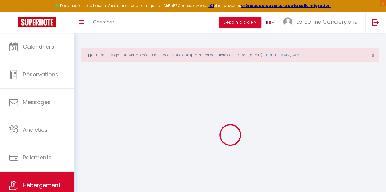
select select
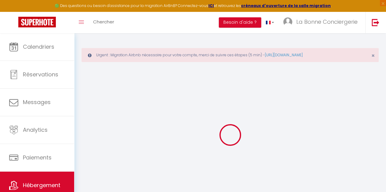
select select
checkbox input "false"
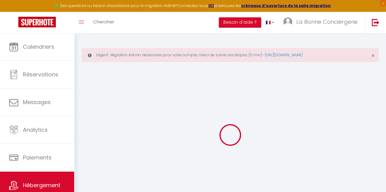
select select
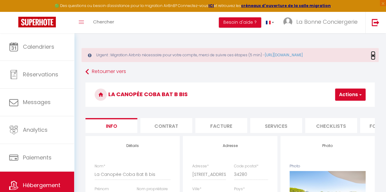
click at [372, 57] on span "×" at bounding box center [372, 56] width 3 height 8
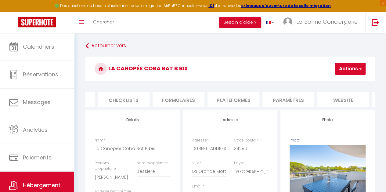
scroll to position [0, 219]
click at [333, 97] on li "website" at bounding box center [331, 99] width 52 height 15
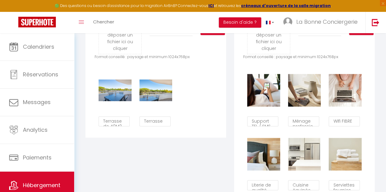
scroll to position [505, 0]
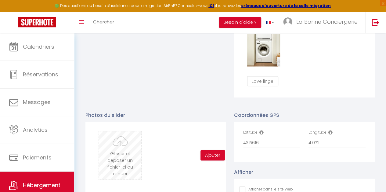
click at [123, 151] on input "file" at bounding box center [120, 155] width 42 height 48
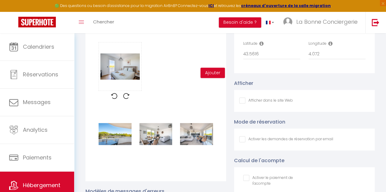
scroll to position [588, 0]
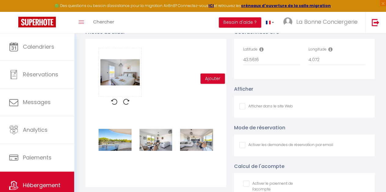
click at [164, 84] on div "Glisser et déposer un fichier ici ou cliquer Ooops, something wrong happened. R…" at bounding box center [155, 79] width 122 height 62
click at [166, 98] on div "Glisser et déposer un fichier ici ou cliquer Ooops, something wrong happened. R…" at bounding box center [155, 79] width 122 height 62
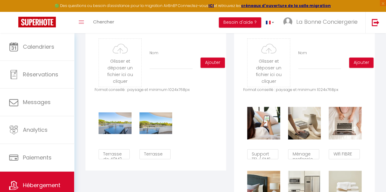
scroll to position [297, 0]
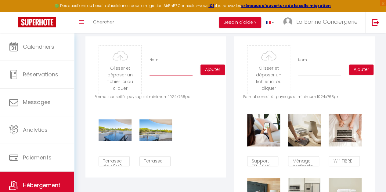
click at [178, 76] on input "Nom" at bounding box center [170, 70] width 43 height 11
click at [133, 81] on input "file" at bounding box center [120, 70] width 42 height 48
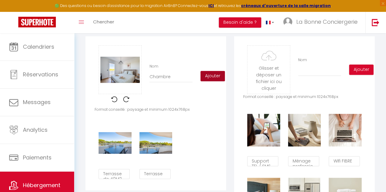
click at [209, 79] on button "Ajouter" at bounding box center [212, 76] width 24 height 10
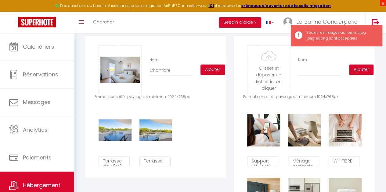
click at [380, 3] on span "×" at bounding box center [382, 3] width 6 height 6
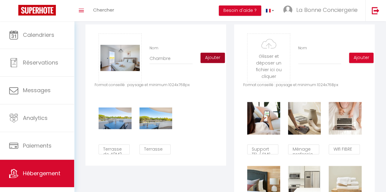
click at [218, 63] on button "Ajouter" at bounding box center [212, 58] width 24 height 10
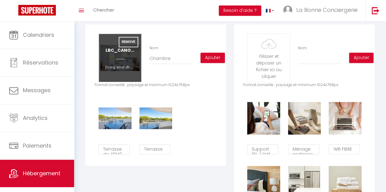
click at [136, 61] on input "file" at bounding box center [120, 58] width 42 height 48
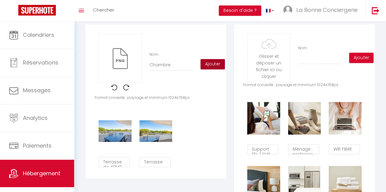
click at [217, 67] on button "Ajouter" at bounding box center [212, 64] width 24 height 10
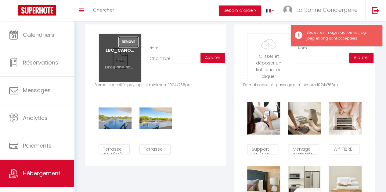
click at [129, 45] on button "Remove" at bounding box center [129, 42] width 20 height 10
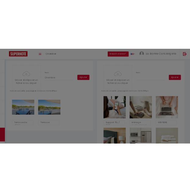
scroll to position [289, 0]
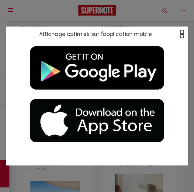
click at [183, 33] on span "×" at bounding box center [182, 34] width 3 height 8
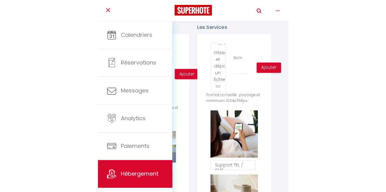
scroll to position [0, 181]
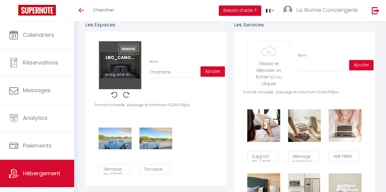
click at [129, 53] on button "Remove" at bounding box center [129, 49] width 20 height 10
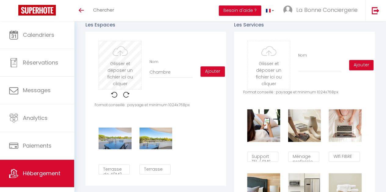
click at [123, 71] on input "file" at bounding box center [120, 65] width 42 height 48
type input "C:\fakepath\LBC_CANOPEE_LGM_03-09-2025_1.jpg"
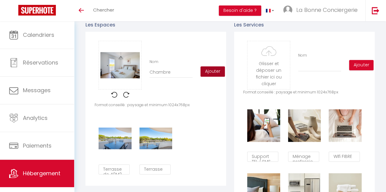
click at [190, 76] on button "Ajouter" at bounding box center [212, 71] width 24 height 10
checkbox input "false"
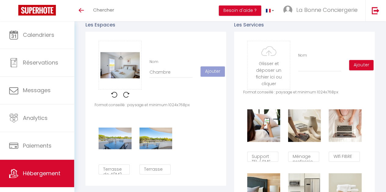
checkbox input "false"
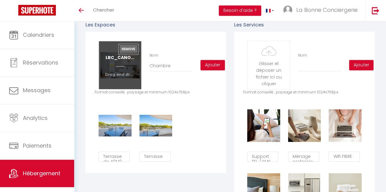
click at [131, 51] on button "Remove" at bounding box center [129, 49] width 20 height 10
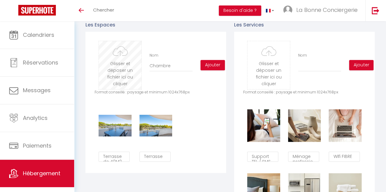
click at [126, 66] on input "file" at bounding box center [120, 65] width 42 height 48
type input "C:\fakepath\_LBC_CANOPEE_LGM_03-09-2025_1.jpg"
checkbox input "false"
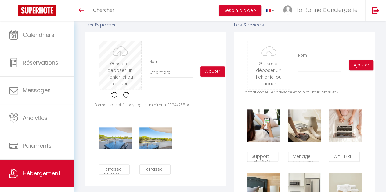
click at [118, 77] on input "file" at bounding box center [120, 65] width 42 height 48
type input "C:\fakepath\_LBC_CANOPEE_LGM_03-09-2025_1 (1).jpg"
click at [116, 64] on input "file" at bounding box center [120, 65] width 42 height 48
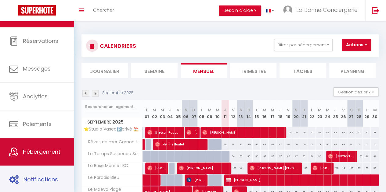
click at [44, 173] on link "Notifications" at bounding box center [37, 179] width 74 height 27
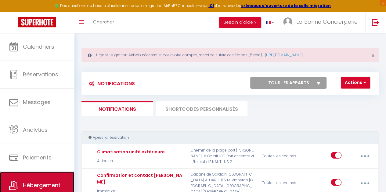
click at [43, 176] on link "Hébergement" at bounding box center [37, 185] width 74 height 27
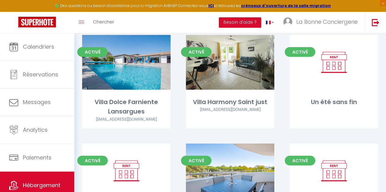
scroll to position [3107, 0]
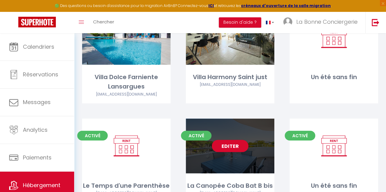
click at [247, 134] on div "Editer" at bounding box center [230, 146] width 88 height 55
select select "3"
select select "2"
select select "1"
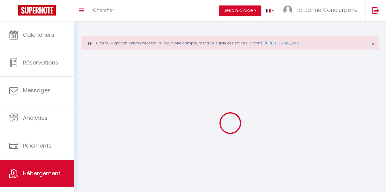
select select
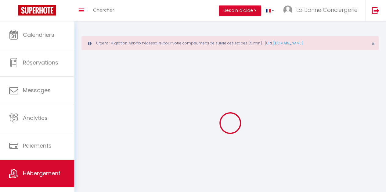
select select "1"
select select
checkbox input "false"
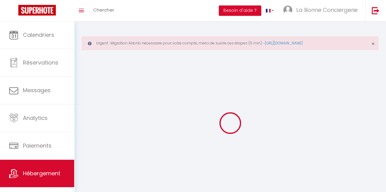
checkbox input "false"
select select
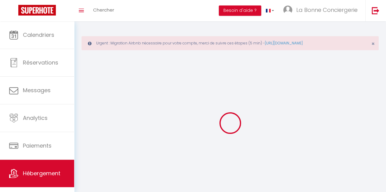
select select
checkbox input "false"
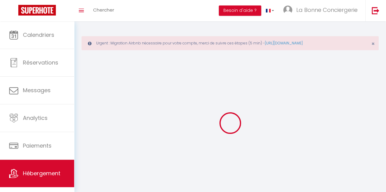
checkbox input "false"
select select
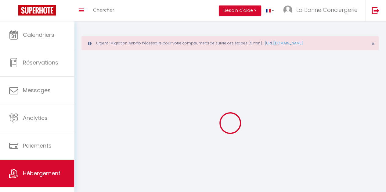
select select
select select "28"
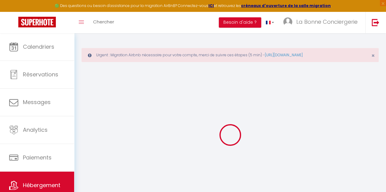
select select
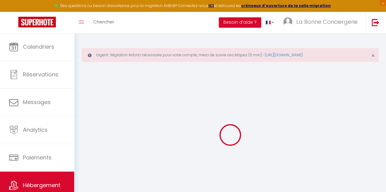
select select
checkbox input "false"
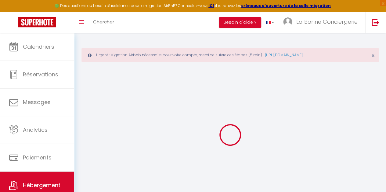
select select
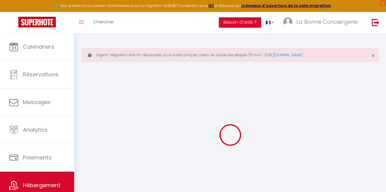
select select
checkbox input "false"
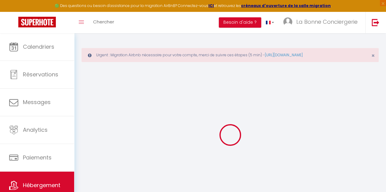
checkbox input "false"
select select
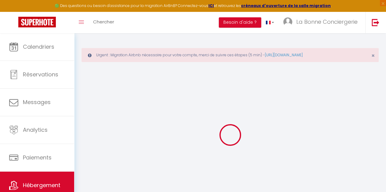
select select
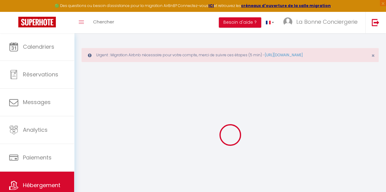
checkbox input "false"
select select
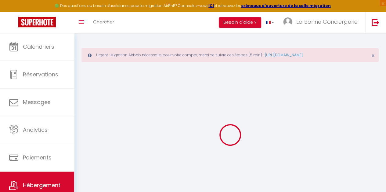
select select
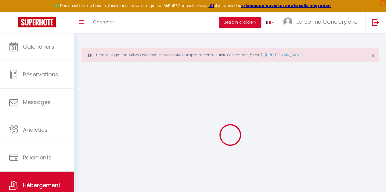
select select
checkbox input "false"
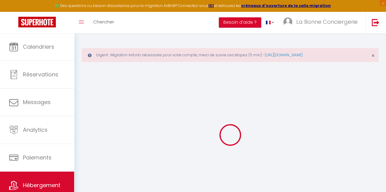
checkbox input "false"
select select
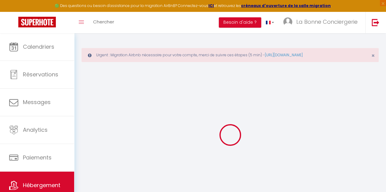
select select
checkbox input "false"
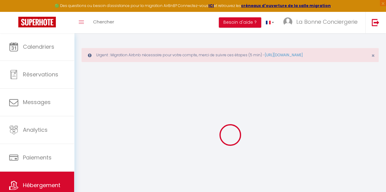
checkbox input "false"
select select
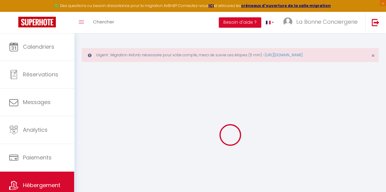
type input "La Canopée Coba Bat B bis"
type input "[PERSON_NAME]"
type input "Bessière"
type input "[STREET_ADDRESS]"
type input "12450"
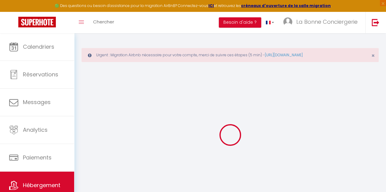
type input "Luc-La-Primaube"
select select "4"
select select "2"
type input "90"
type input "89"
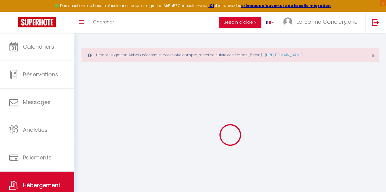
type input "5"
type input "4.8"
type input "200"
select select
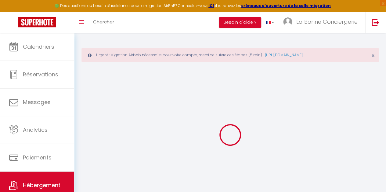
select select
type input "[STREET_ADDRESS] de tassigny"
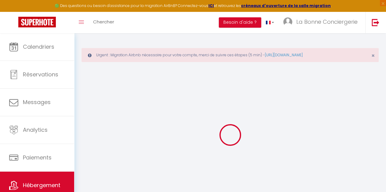
type input "34280"
type input "La Grande Motte"
type input "[PERSON_NAME][EMAIL_ADDRESS][DOMAIN_NAME]"
select select "15970"
checkbox input "true"
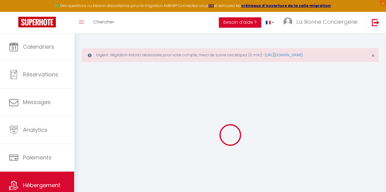
checkbox input "true"
checkbox input "false"
radio input "true"
type input "24"
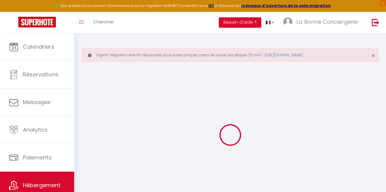
type input "89"
type input "0"
select select "26021"
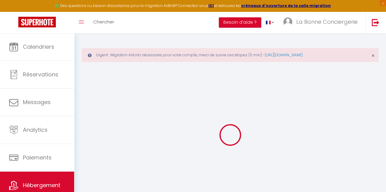
select select
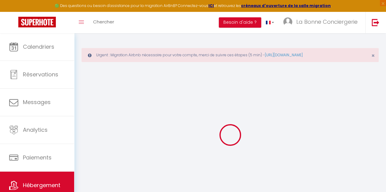
select select
checkbox input "true"
checkbox input "false"
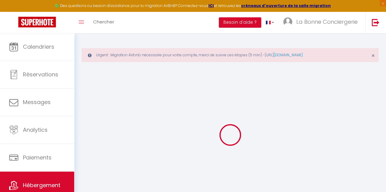
select select
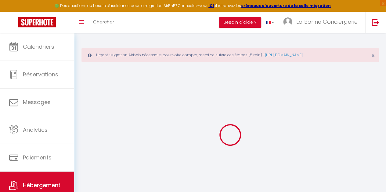
select select
checkbox input "true"
checkbox input "false"
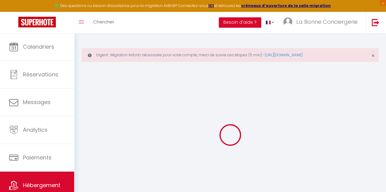
checkbox input "true"
checkbox input "false"
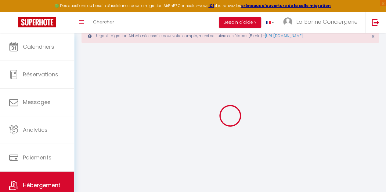
checkbox input "true"
checkbox input "false"
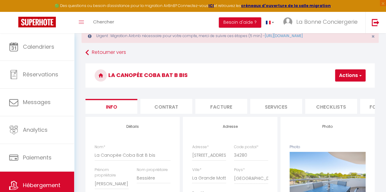
checkbox input "true"
checkbox input "false"
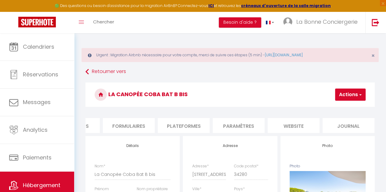
scroll to position [0, 260]
click at [299, 125] on li "website" at bounding box center [291, 125] width 52 height 15
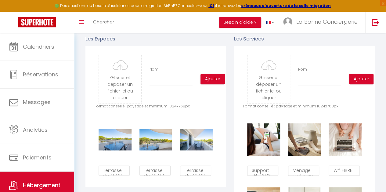
scroll to position [314, 0]
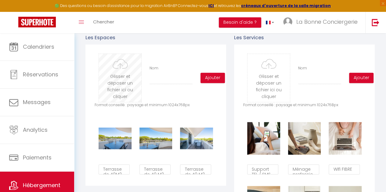
click at [114, 89] on input "file" at bounding box center [120, 78] width 42 height 48
type input "C:\fakepath\_LBC_CANOPEE_LGM_03-09-2025_1 (1).jpg"
checkbox input "false"
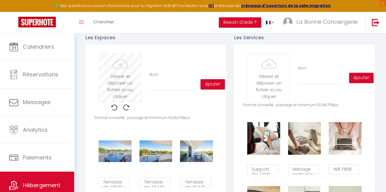
click at [105, 67] on input "file" at bounding box center [120, 78] width 42 height 48
click at [164, 87] on input "Nom" at bounding box center [170, 85] width 43 height 11
type input "C"
checkbox input "false"
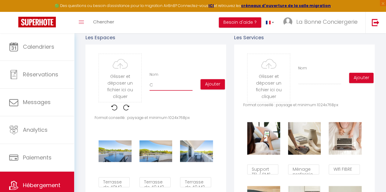
checkbox input "false"
type input "Ch"
checkbox input "false"
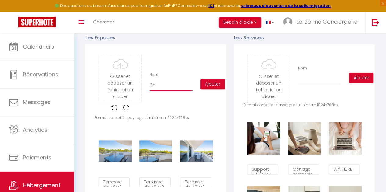
type input "Cha"
checkbox input "false"
type input "Cham"
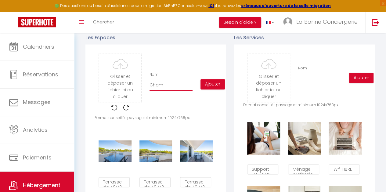
checkbox input "false"
type input "Chamb"
checkbox input "false"
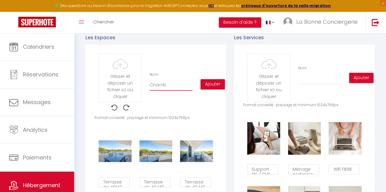
checkbox input "false"
type input "Chambr"
checkbox input "false"
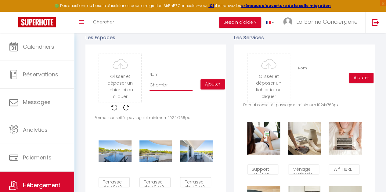
checkbox input "false"
type input "Chambre"
checkbox input "false"
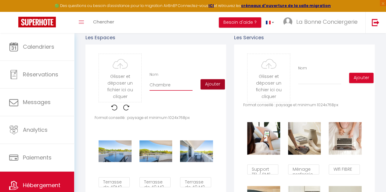
type input "Chambre"
click at [212, 89] on button "Ajouter" at bounding box center [212, 84] width 24 height 10
checkbox input "false"
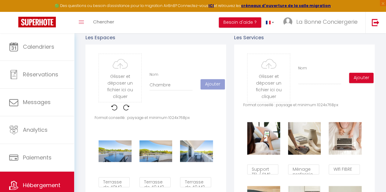
checkbox input "false"
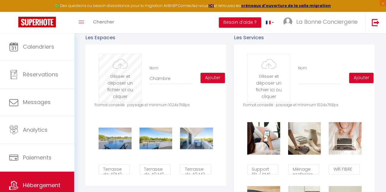
click at [101, 82] on input "file" at bounding box center [120, 78] width 42 height 48
type input "C:\fakepath\LBC_CANOPEE_LGM_03-09-2025_1.jpg"
checkbox input "false"
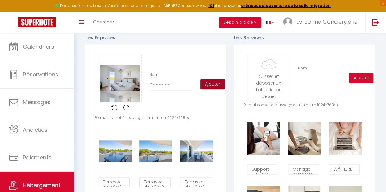
click at [211, 88] on button "Ajouter" at bounding box center [212, 84] width 24 height 10
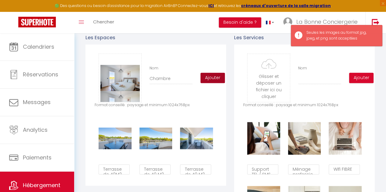
click at [208, 82] on button "Ajouter" at bounding box center [212, 78] width 24 height 10
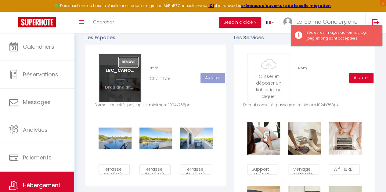
click at [130, 64] on button "Remove" at bounding box center [129, 62] width 20 height 10
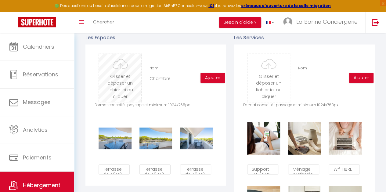
click at [110, 80] on input "file" at bounding box center [120, 78] width 42 height 48
click at [110, 87] on input "file" at bounding box center [120, 78] width 42 height 48
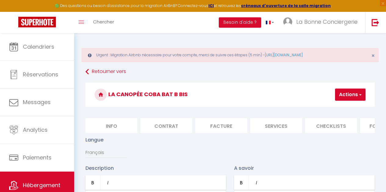
type input "Terrasse"
checkbox input "false"
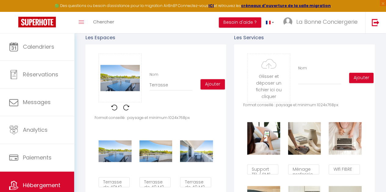
scroll to position [0, 260]
checkbox input "false"
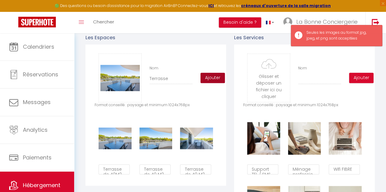
click at [214, 83] on button "Ajouter" at bounding box center [212, 78] width 24 height 10
checkbox input "false"
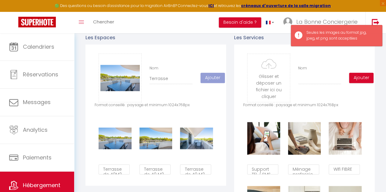
checkbox input "false"
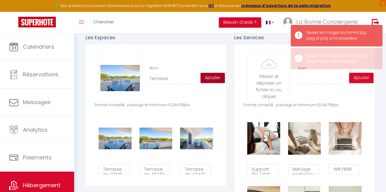
click at [214, 83] on button "Ajouter" at bounding box center [212, 78] width 24 height 10
checkbox input "false"
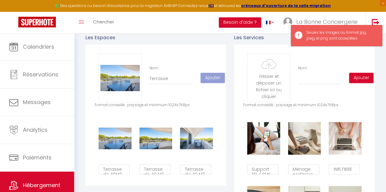
checkbox input "false"
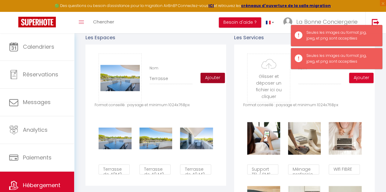
click at [214, 83] on button "Ajouter" at bounding box center [212, 78] width 24 height 10
checkbox input "false"
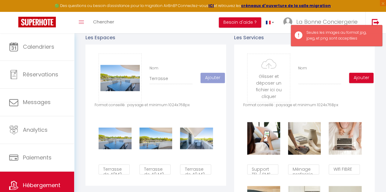
checkbox input "false"
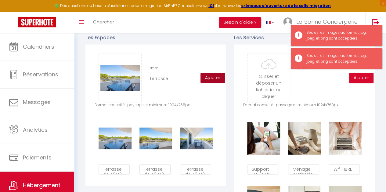
click at [209, 83] on button "Ajouter" at bounding box center [212, 78] width 24 height 10
checkbox input "false"
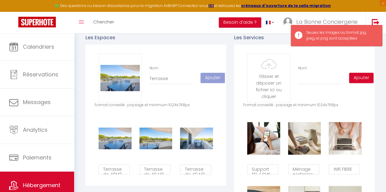
checkbox input "false"
click at [209, 83] on button "Ajouter" at bounding box center [212, 78] width 24 height 10
checkbox input "false"
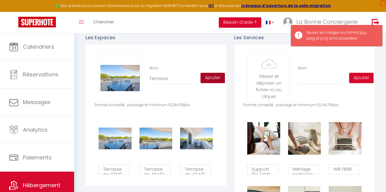
checkbox input "false"
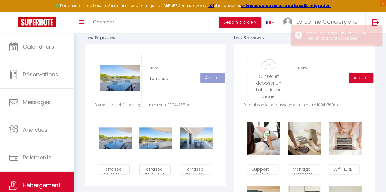
checkbox input "false"
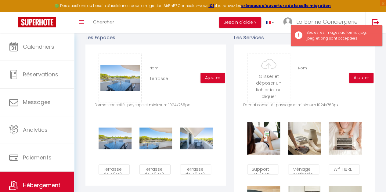
click at [176, 84] on input "Terrasse" at bounding box center [170, 78] width 43 height 11
click at [218, 81] on button "Ajouter" at bounding box center [212, 78] width 24 height 10
checkbox input "false"
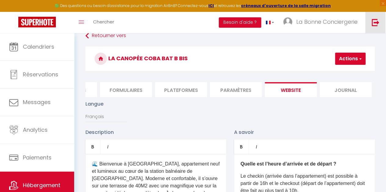
scroll to position [28, 0]
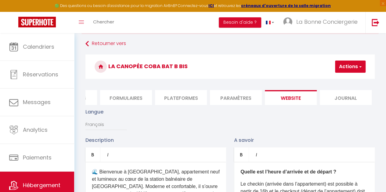
click at [346, 68] on button "Actions" at bounding box center [350, 67] width 30 height 12
checkbox input "false"
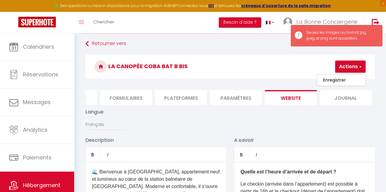
click at [335, 83] on link "Enregistrer" at bounding box center [341, 80] width 48 height 8
click at [342, 73] on h3 "La Canopée Coba Bat B bis" at bounding box center [229, 67] width 289 height 24
click at [343, 69] on button "Actions" at bounding box center [350, 67] width 30 height 12
click at [335, 79] on input "Enregistrer" at bounding box center [334, 80] width 23 height 6
checkbox input "false"
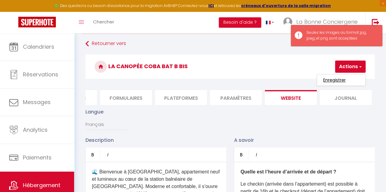
checkbox input "false"
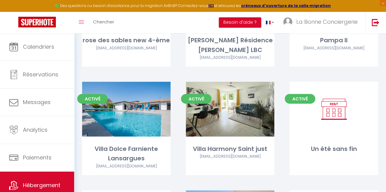
scroll to position [3107, 0]
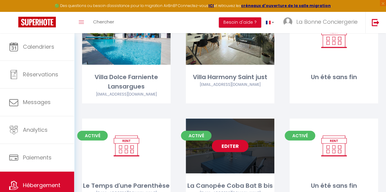
click at [223, 134] on link "Editer" at bounding box center [230, 140] width 37 height 12
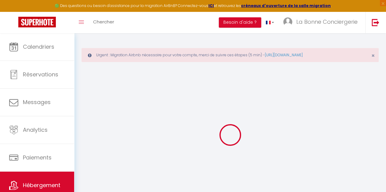
select select "26021"
select select
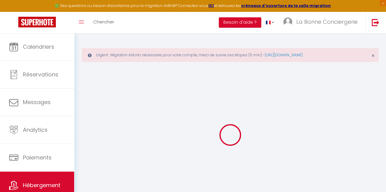
select select
checkbox input "true"
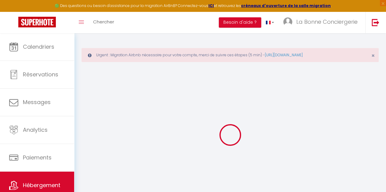
checkbox input "false"
select select
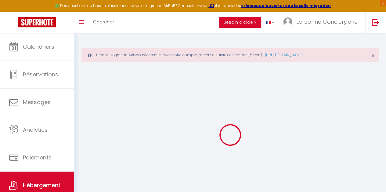
select select
checkbox input "true"
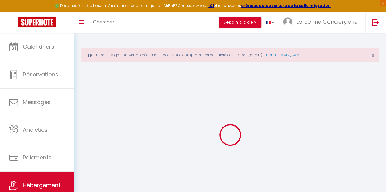
checkbox input "false"
checkbox input "true"
checkbox input "false"
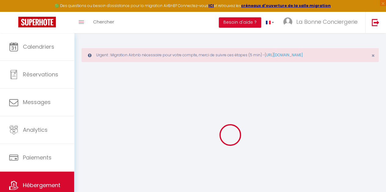
checkbox input "true"
checkbox input "false"
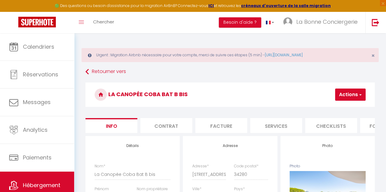
checkbox input "true"
checkbox input "false"
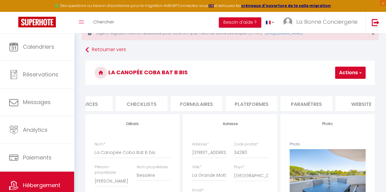
scroll to position [0, 260]
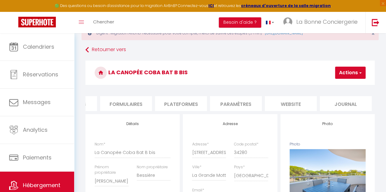
click at [290, 105] on li "website" at bounding box center [291, 103] width 52 height 15
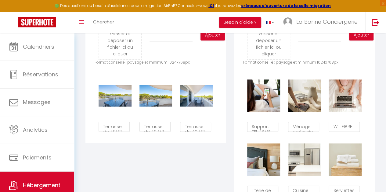
scroll to position [341, 0]
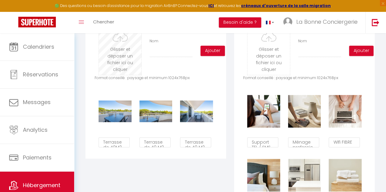
click at [127, 56] on input "file" at bounding box center [120, 51] width 42 height 48
type input "C:\fakepath\LBC_CANOPEE_LGM_03-09-2025_27.jpg"
checkbox input "false"
